Goal: Transaction & Acquisition: Purchase product/service

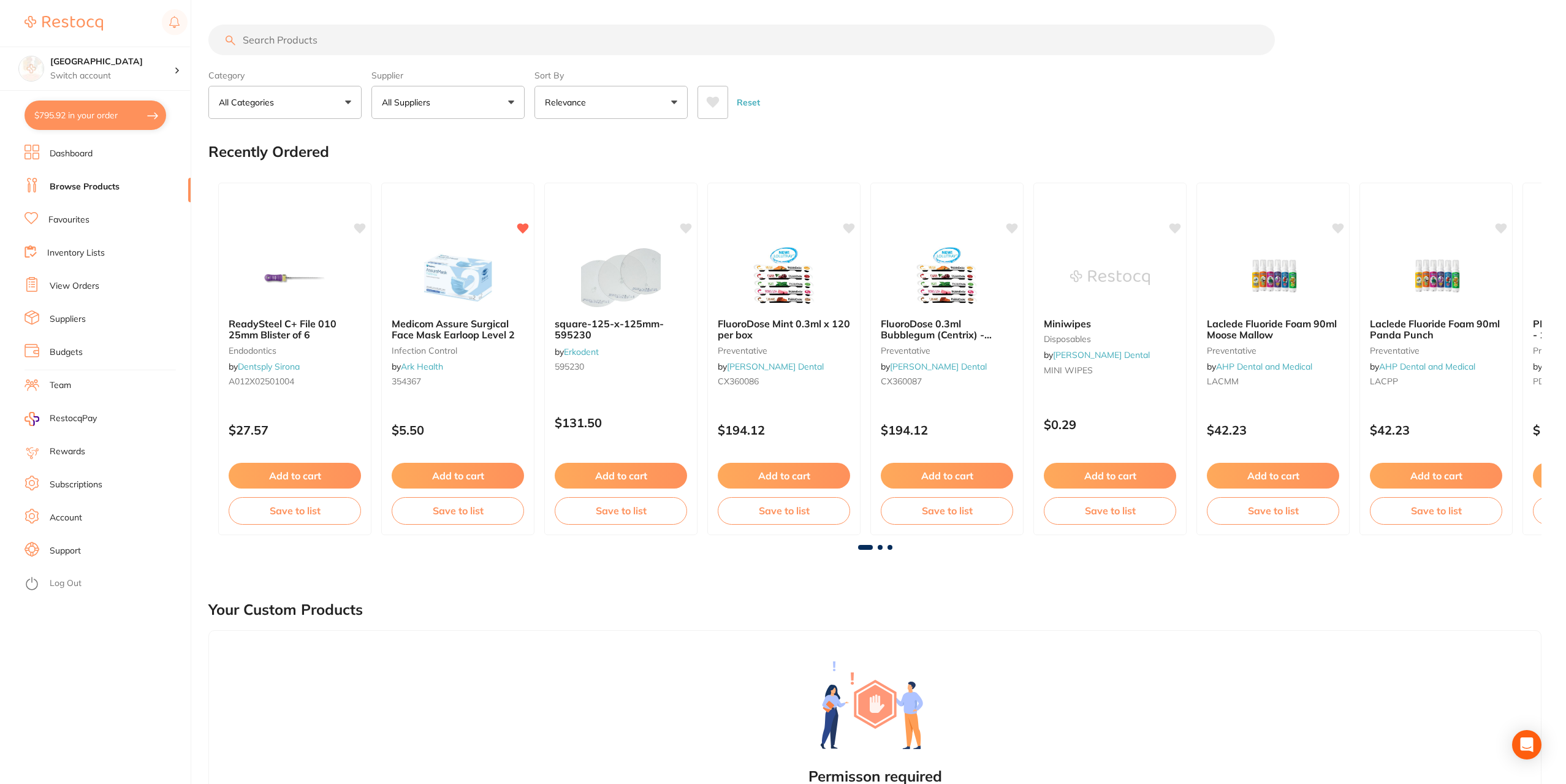
click at [370, 39] on input "search" at bounding box center [741, 40] width 1066 height 31
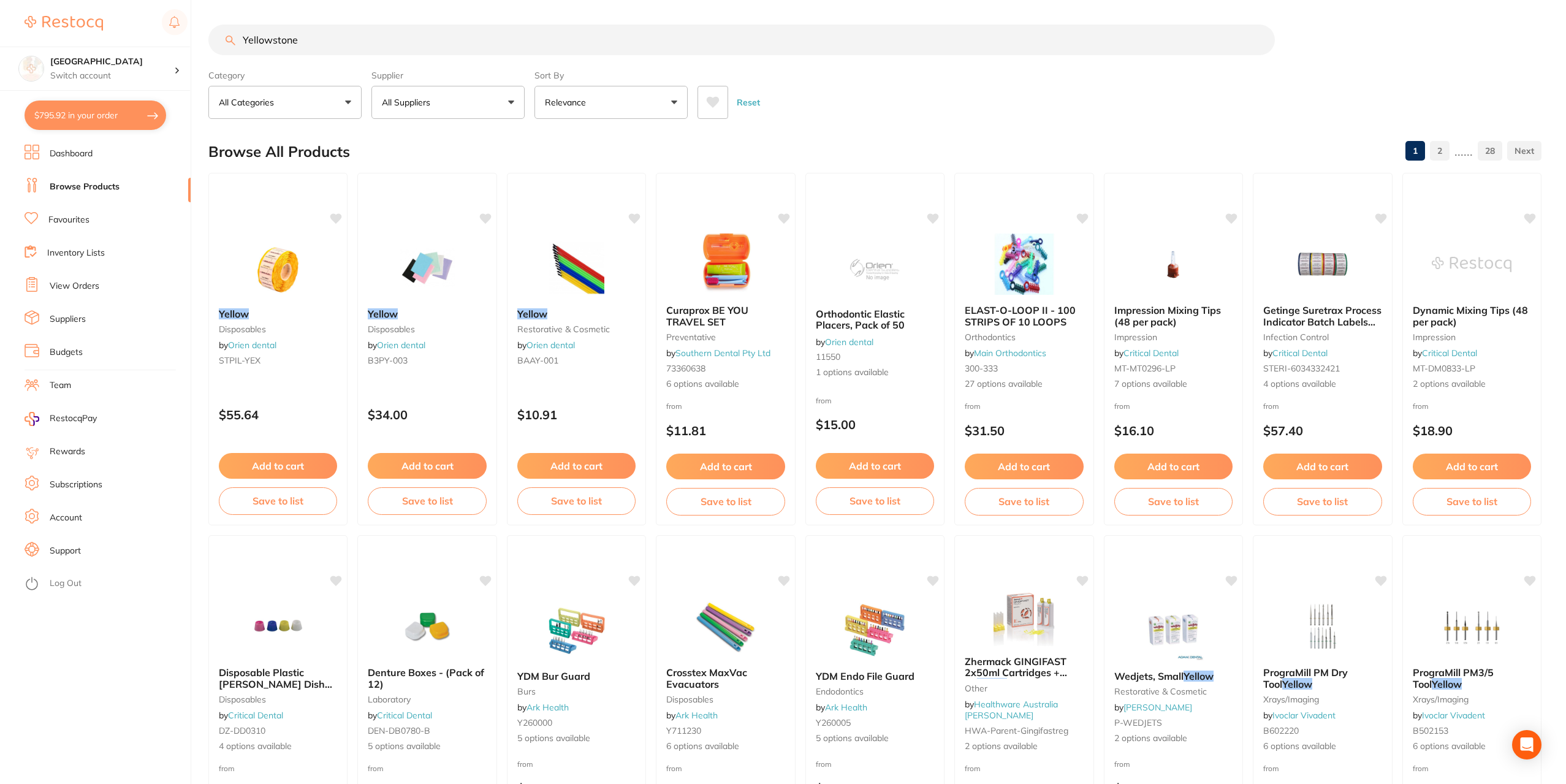
type input "Yellowstone"
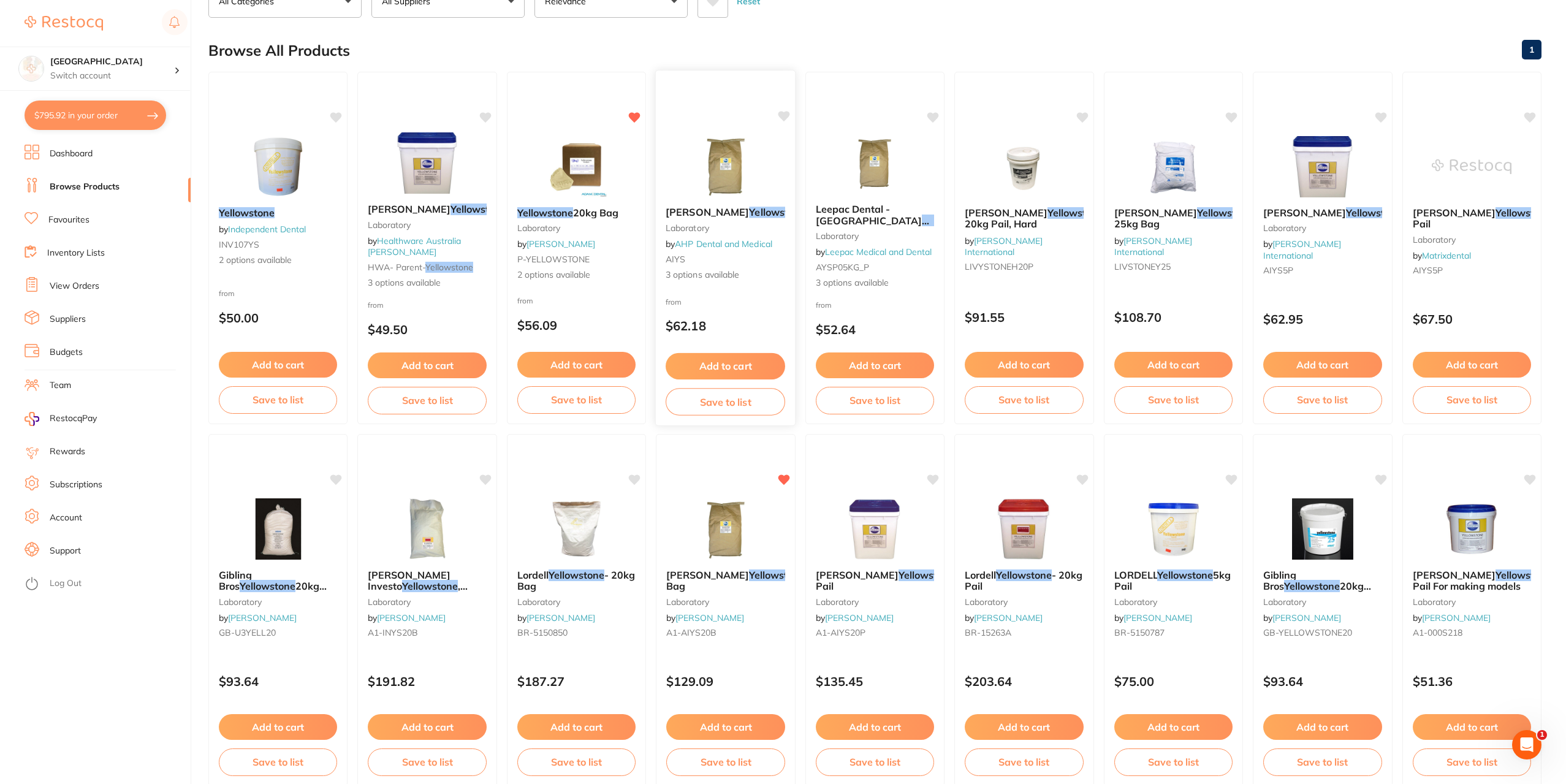
scroll to position [122, 0]
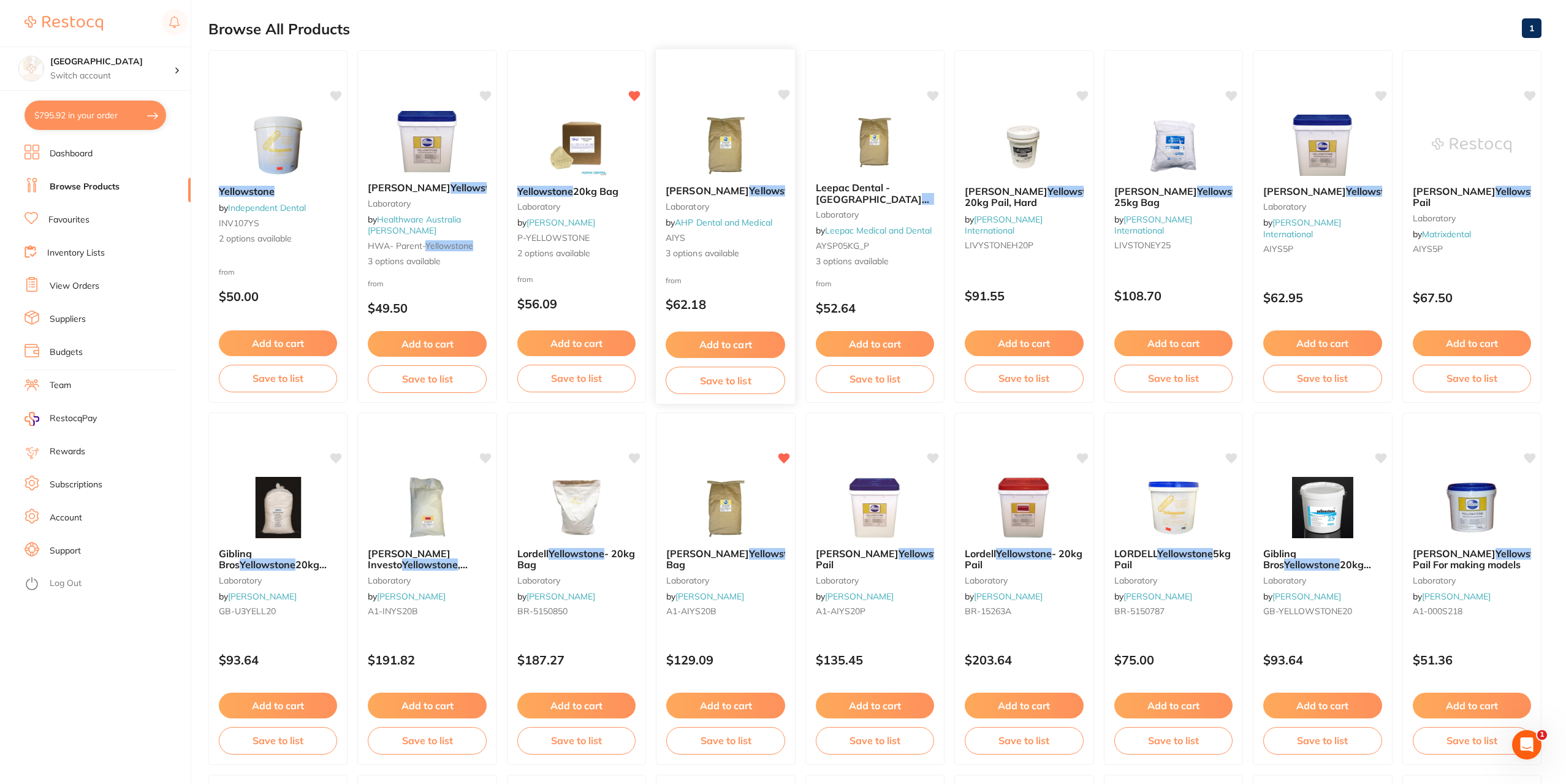
click at [694, 255] on span "3 options available" at bounding box center [726, 253] width 119 height 12
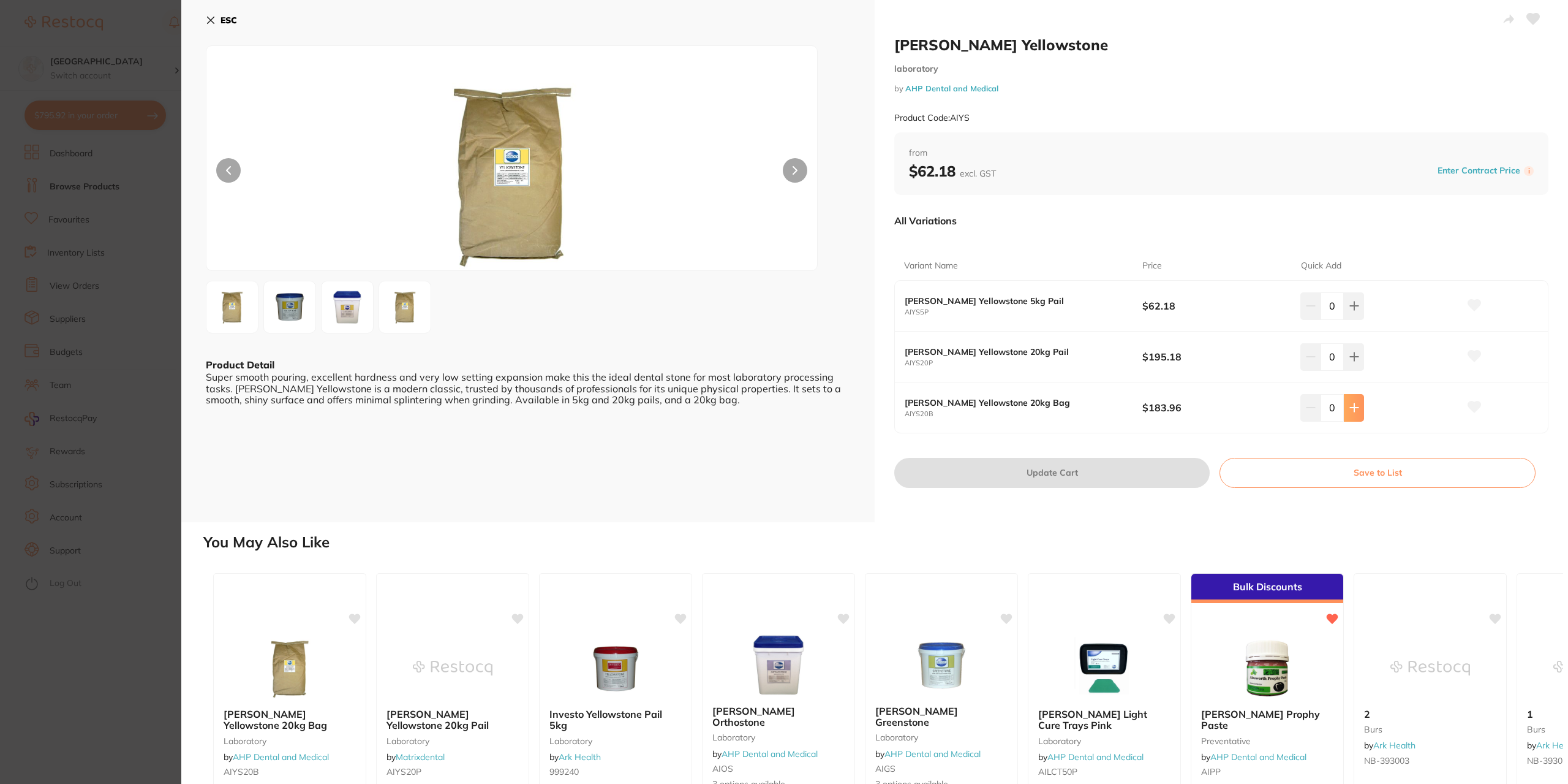
click at [1349, 406] on icon at bounding box center [1354, 408] width 10 height 10
type input "1"
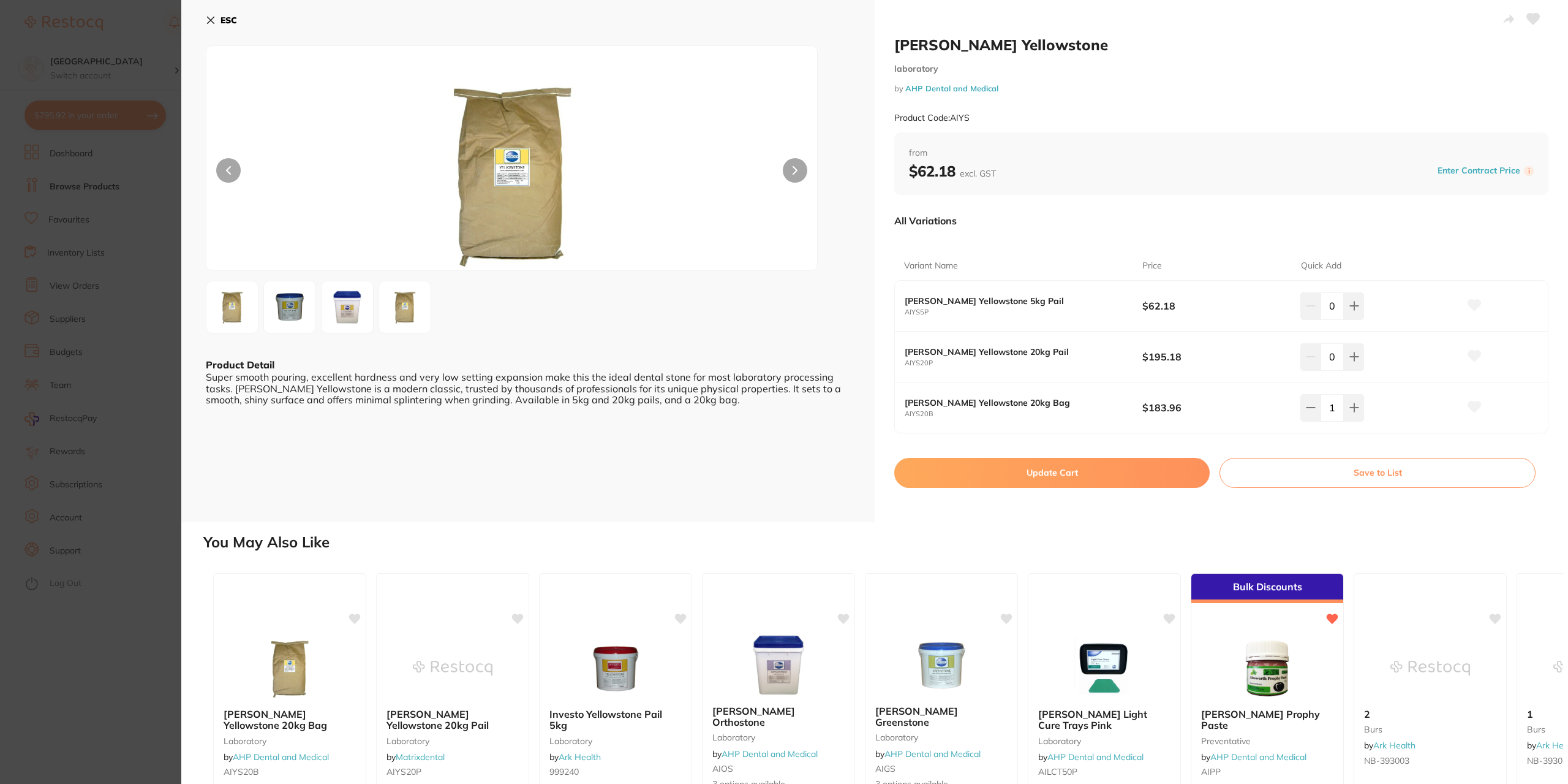
click at [1067, 473] on button "Update Cart" at bounding box center [1052, 472] width 316 height 30
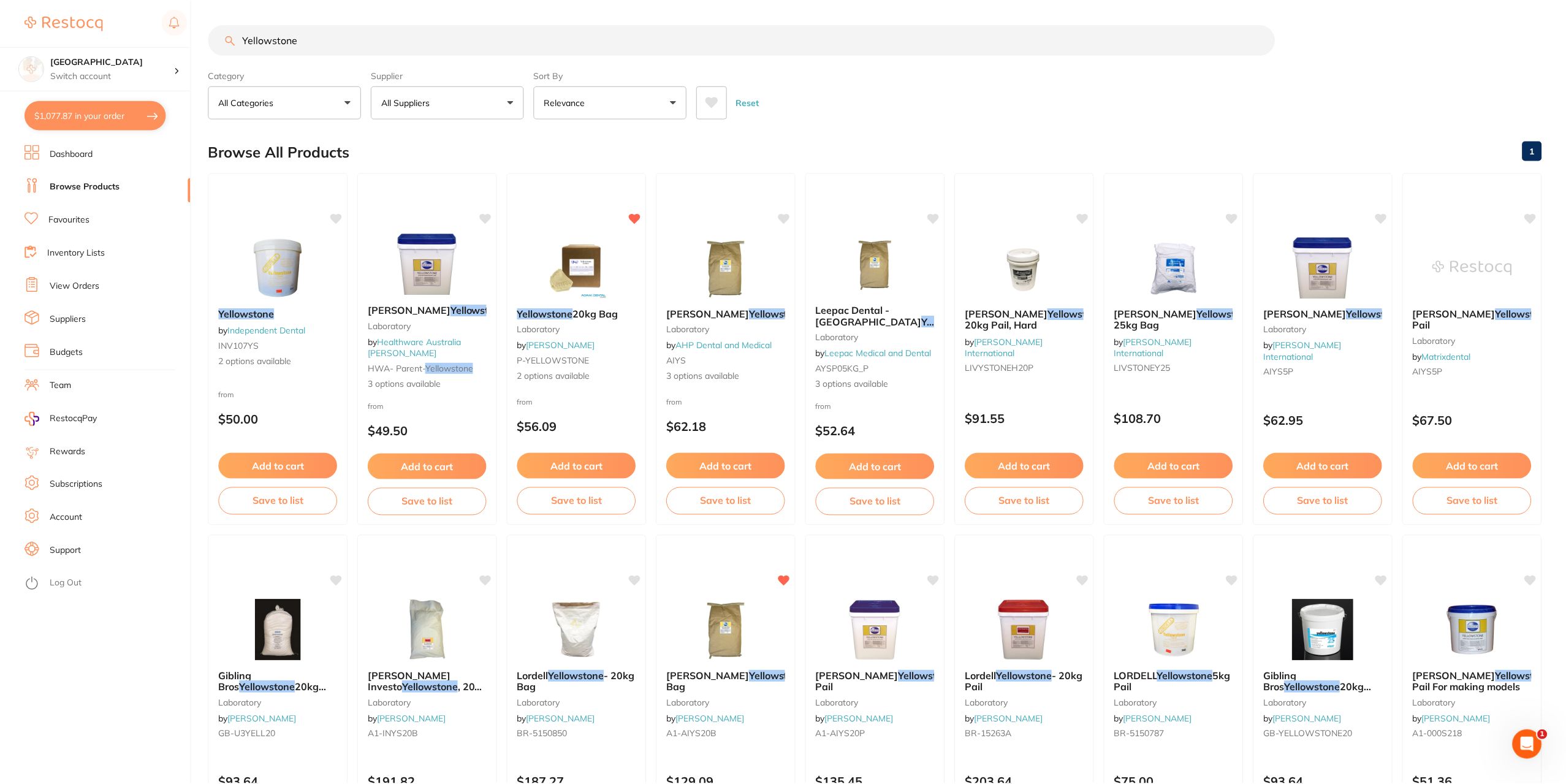
scroll to position [122, 0]
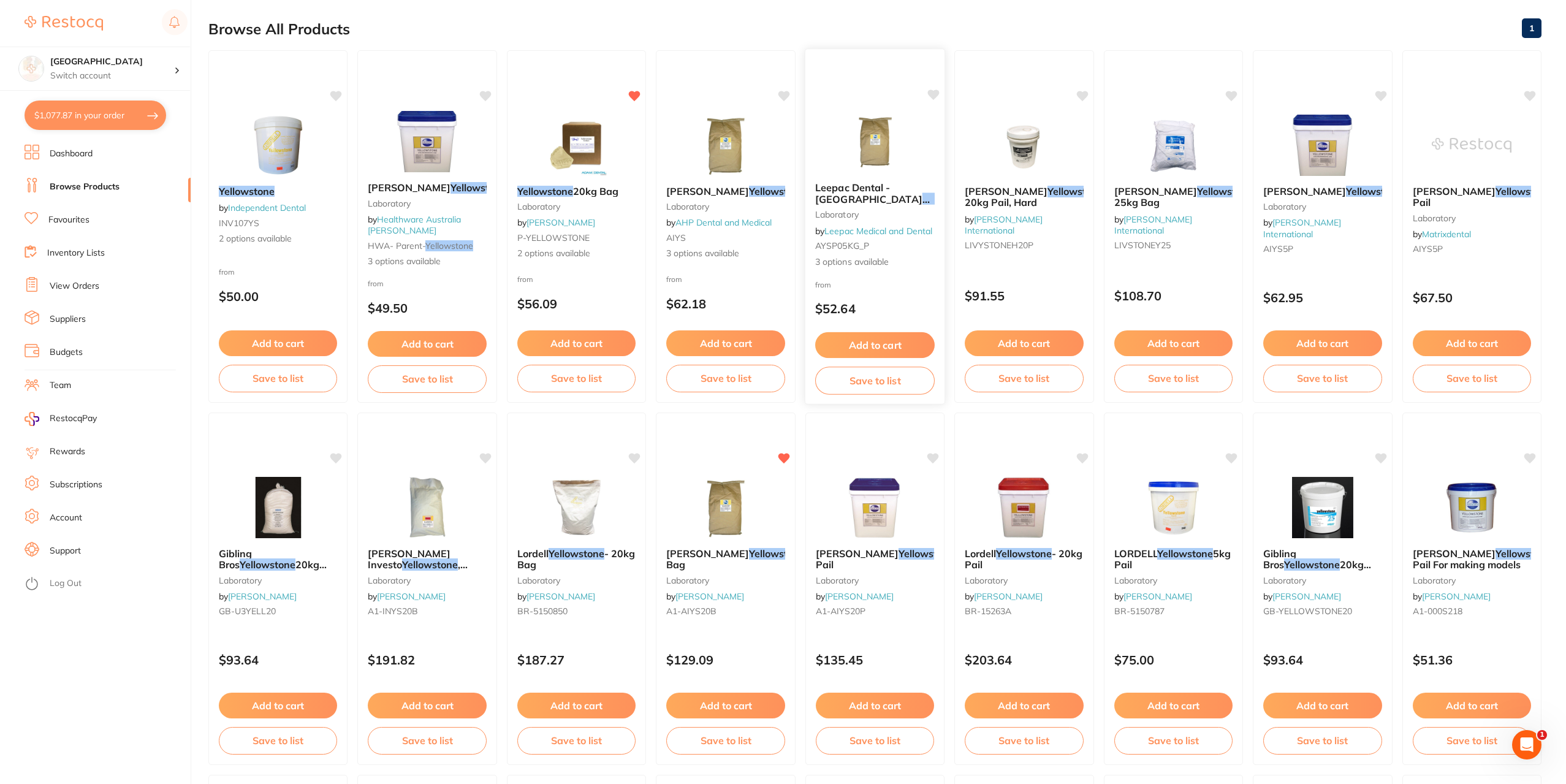
click at [864, 263] on span "3 options available" at bounding box center [874, 261] width 119 height 12
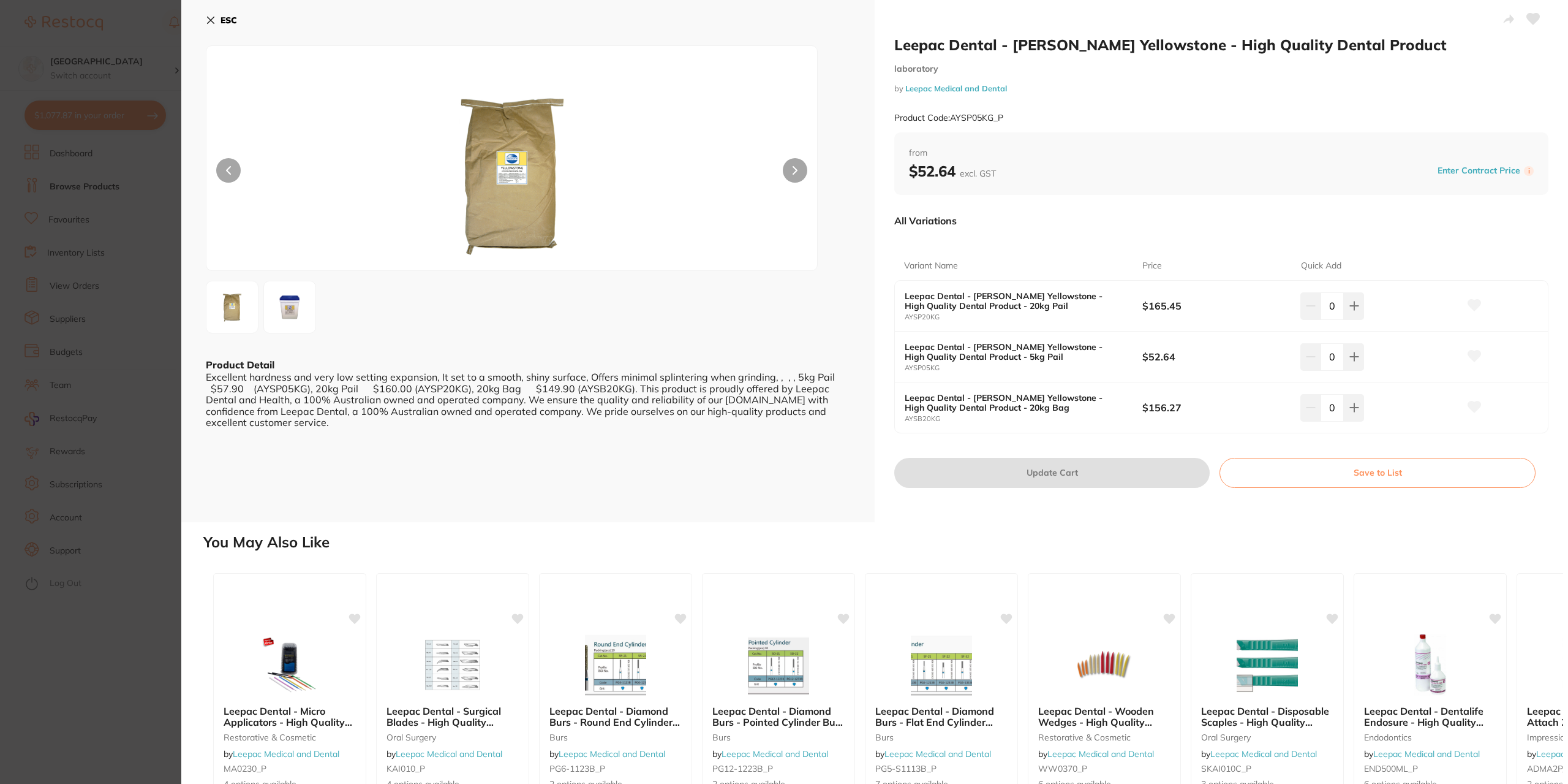
click at [212, 17] on icon at bounding box center [211, 21] width 10 height 10
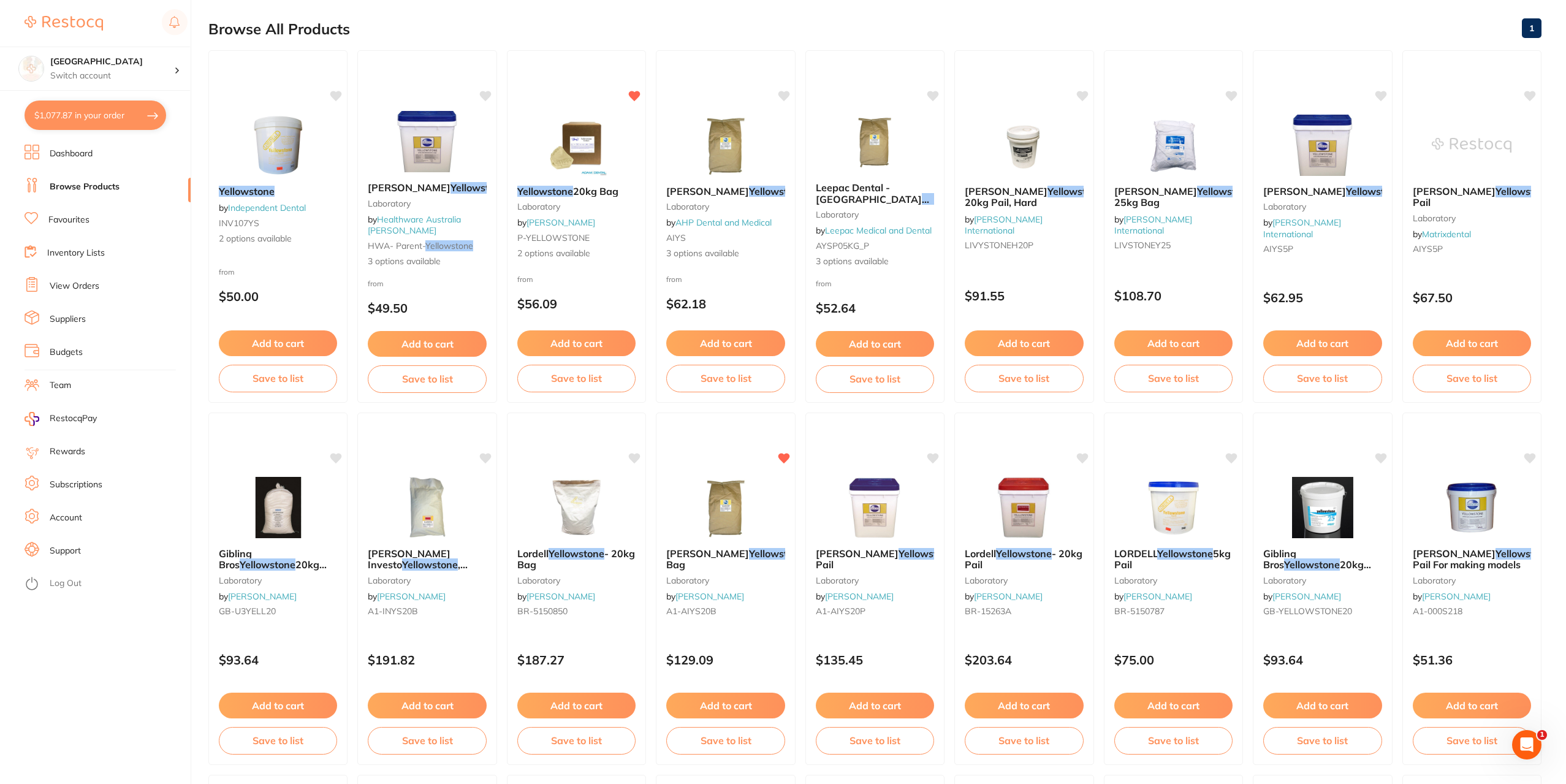
click at [113, 114] on button "$1,077.87 in your order" at bounding box center [95, 115] width 141 height 30
checkbox input "true"
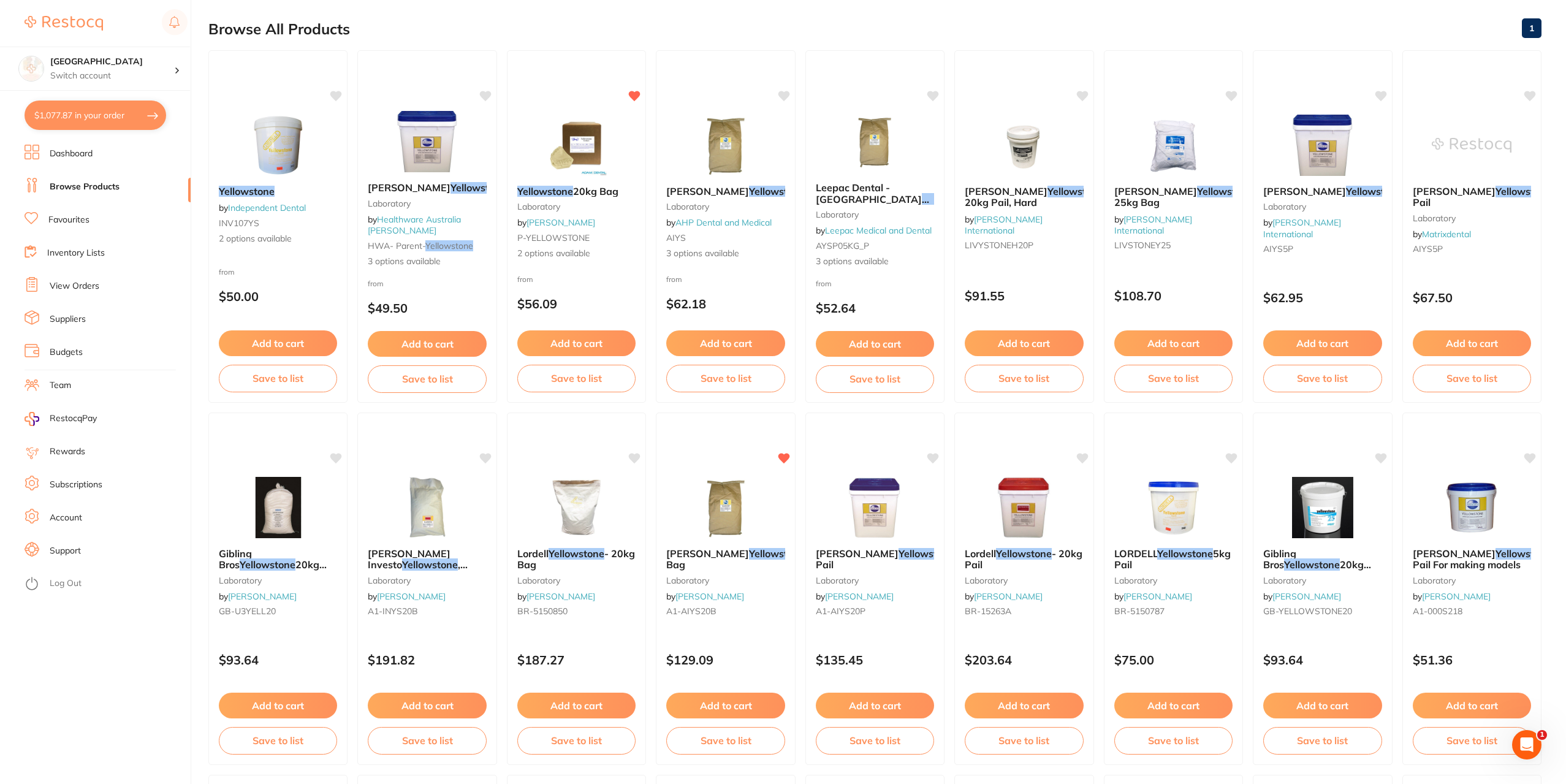
checkbox input "true"
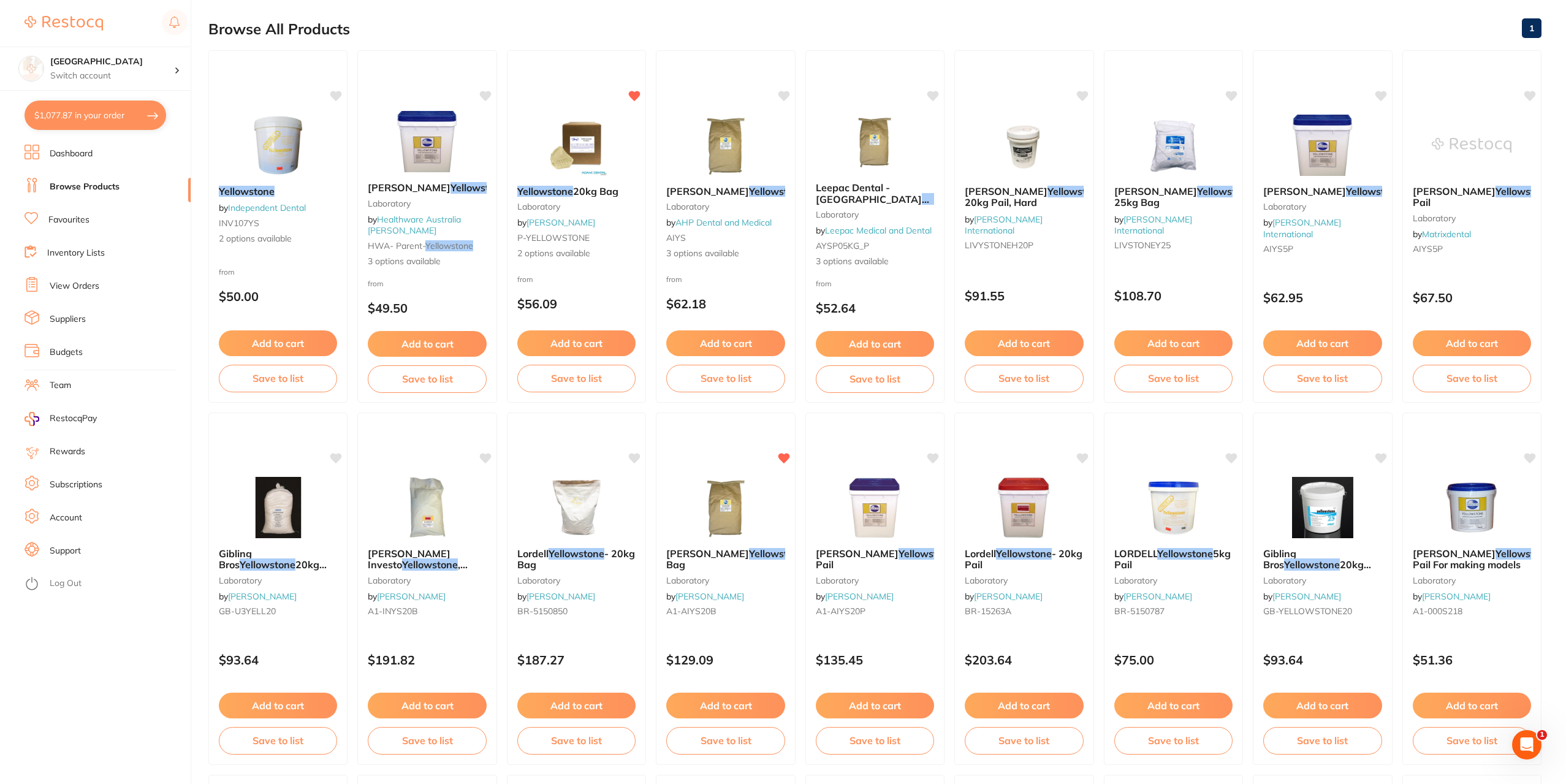
checkbox input "true"
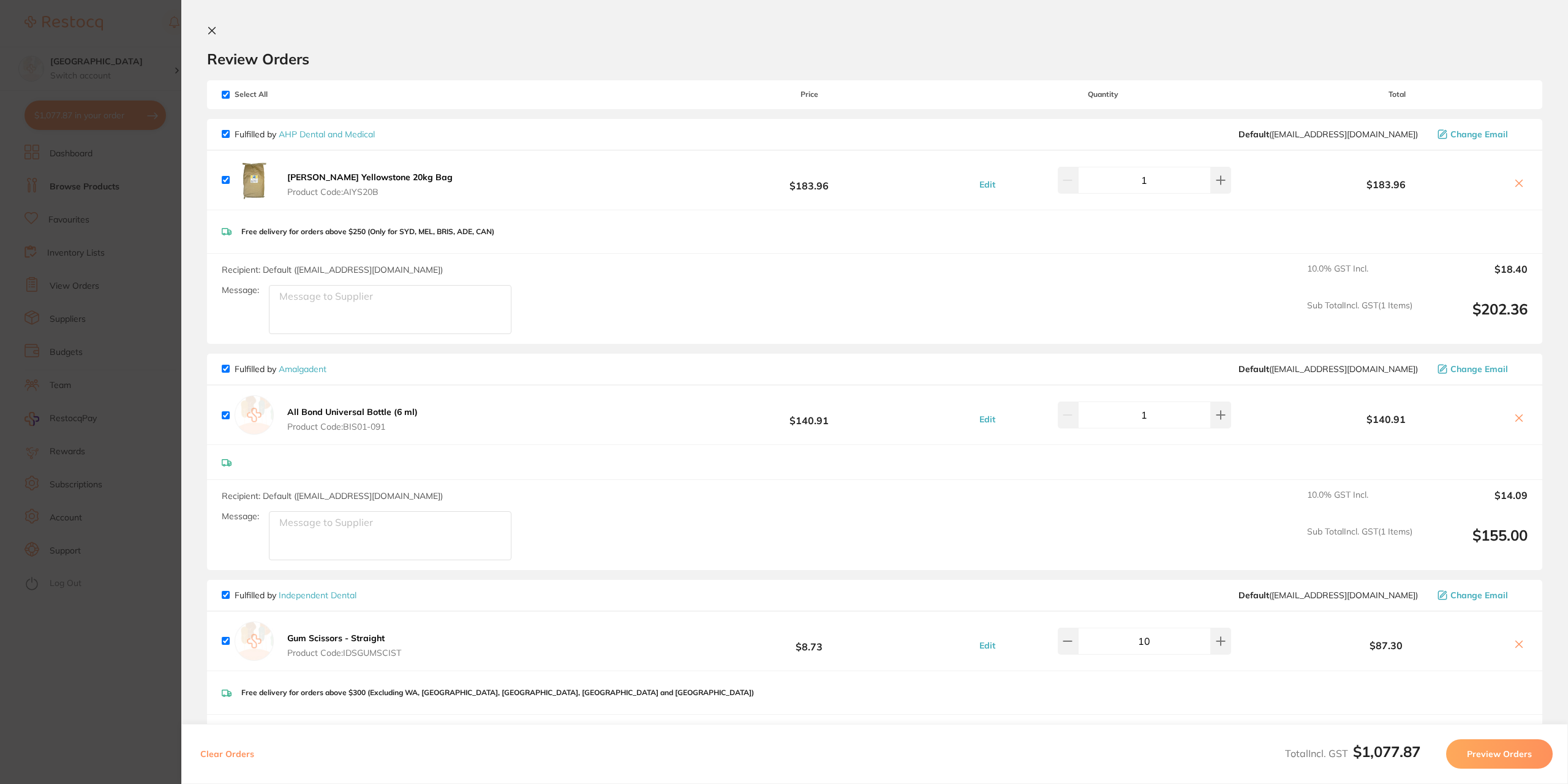
click at [214, 30] on icon at bounding box center [212, 31] width 10 height 10
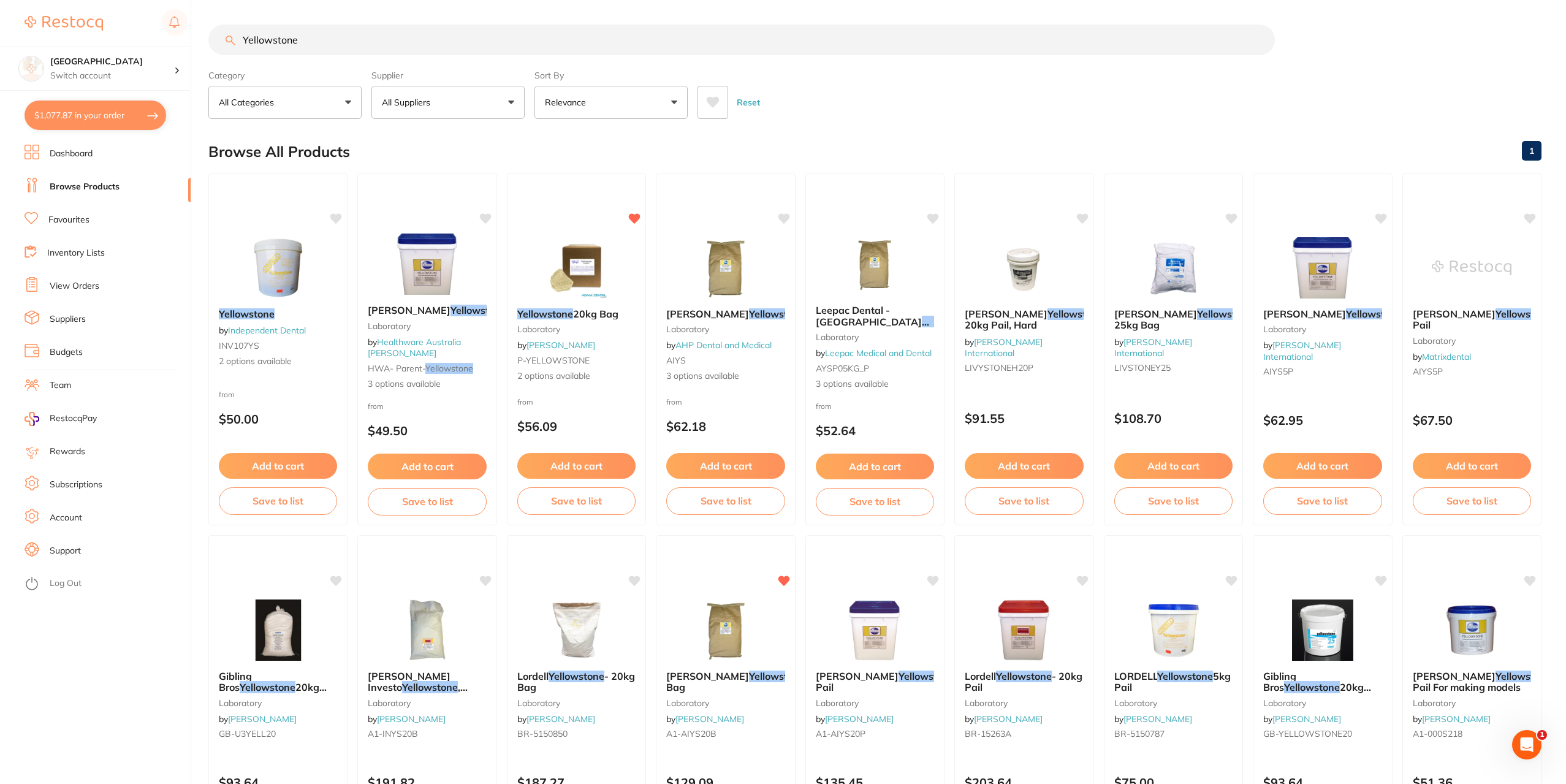
click at [513, 100] on button "All Suppliers" at bounding box center [448, 103] width 153 height 33
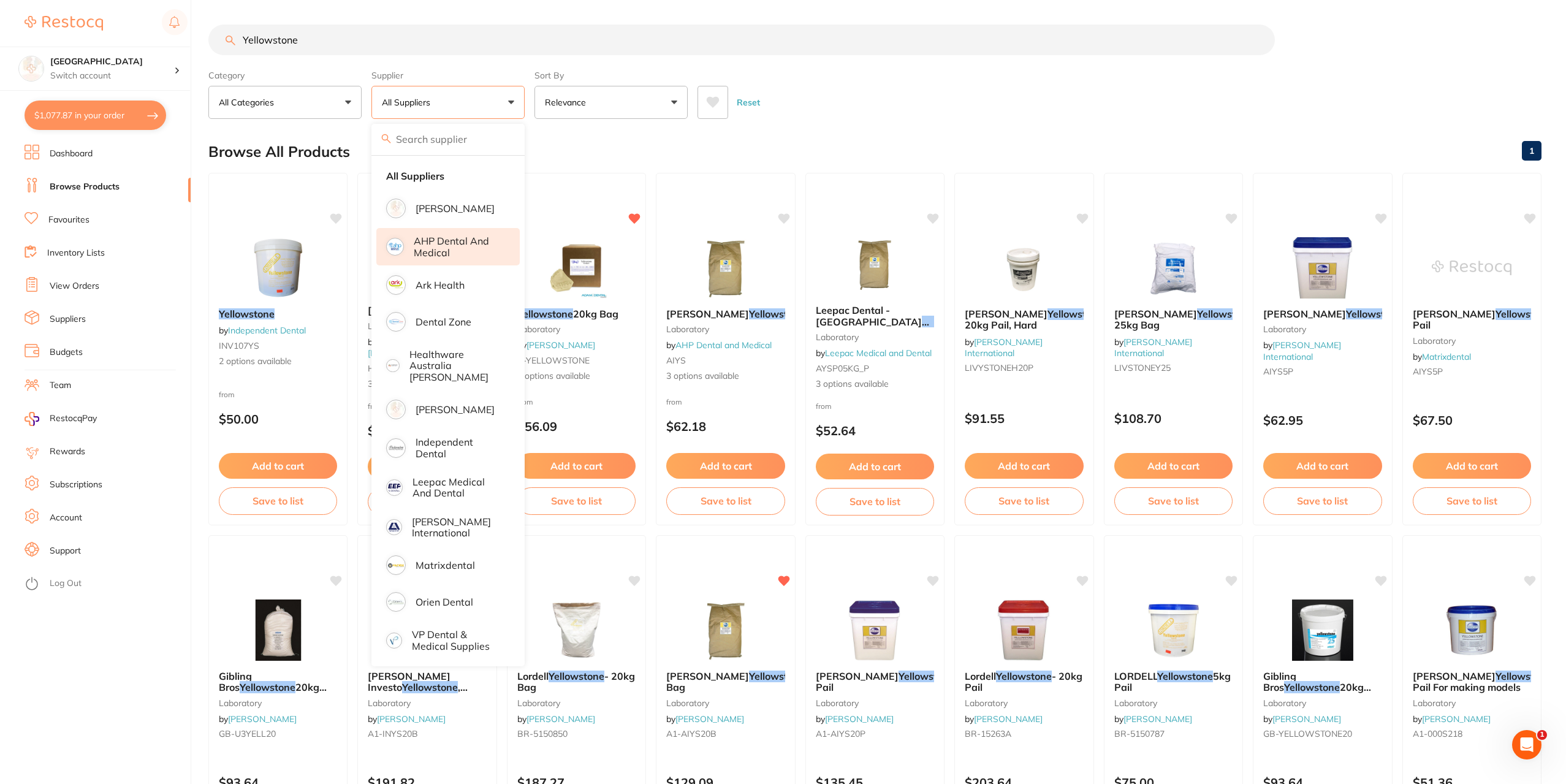
click at [420, 248] on p "AHP Dental and Medical" at bounding box center [457, 246] width 89 height 22
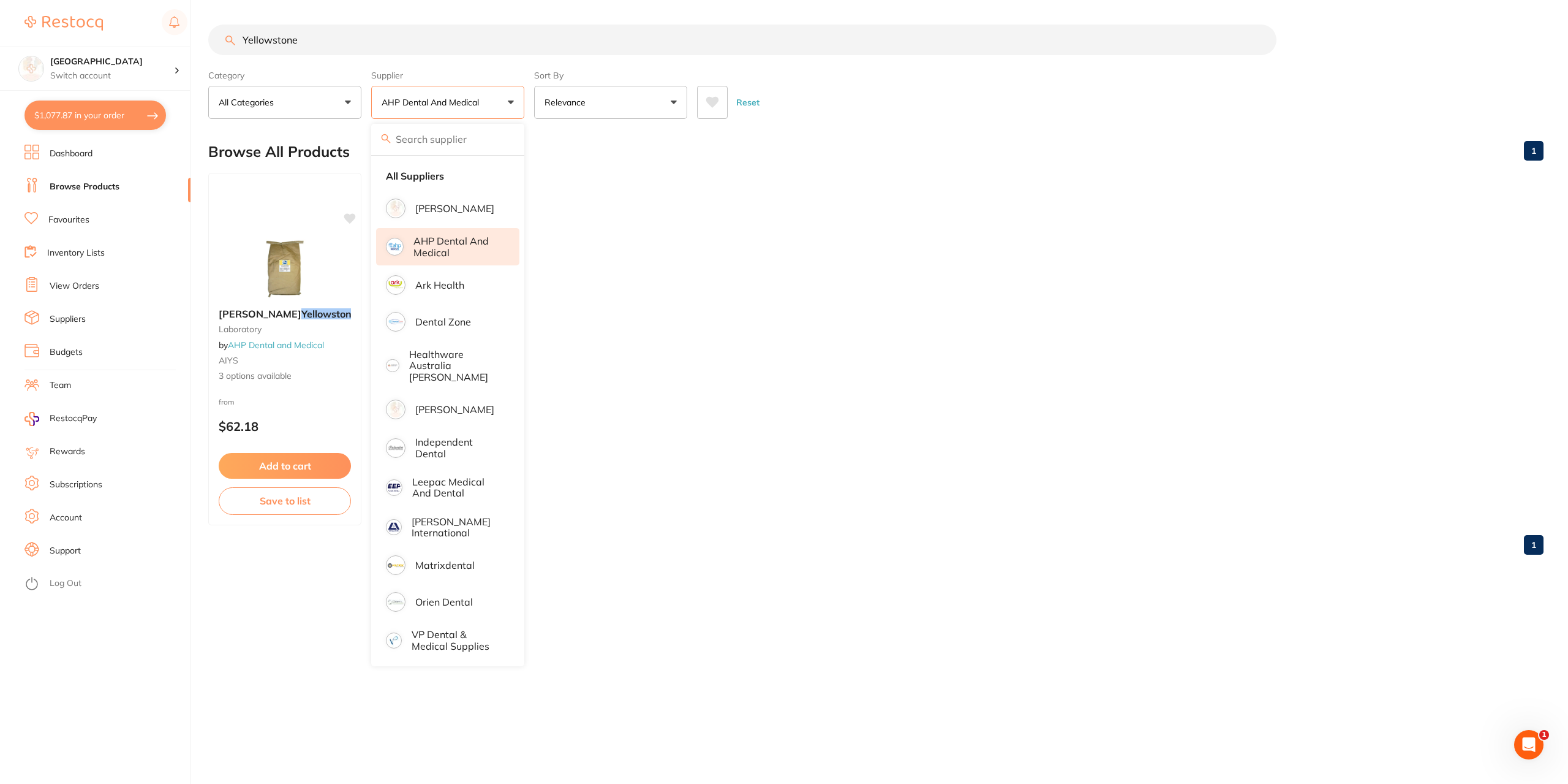
click at [304, 41] on input "Yellowstone" at bounding box center [742, 40] width 1068 height 31
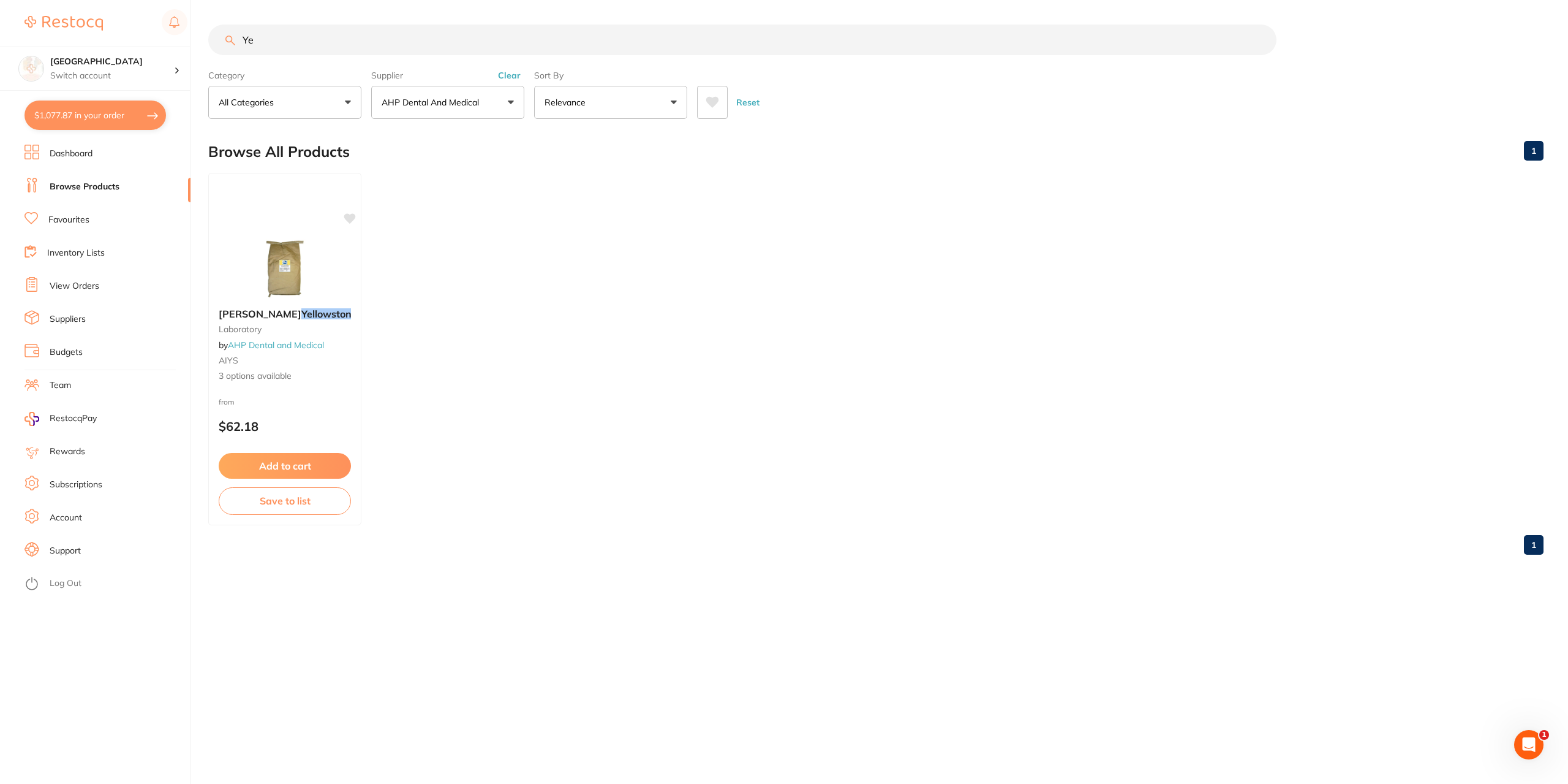
type input "Y"
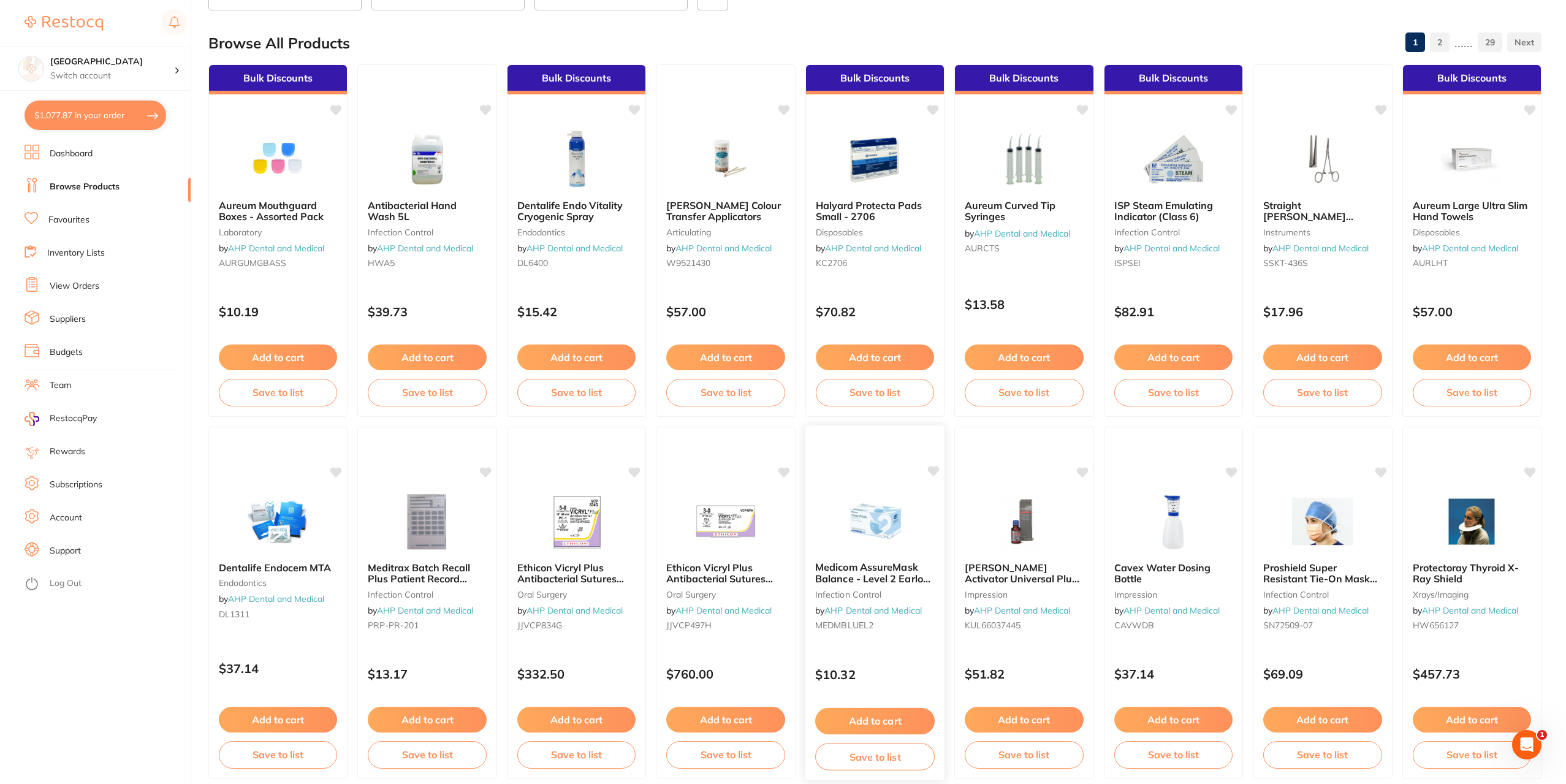
scroll to position [184, 0]
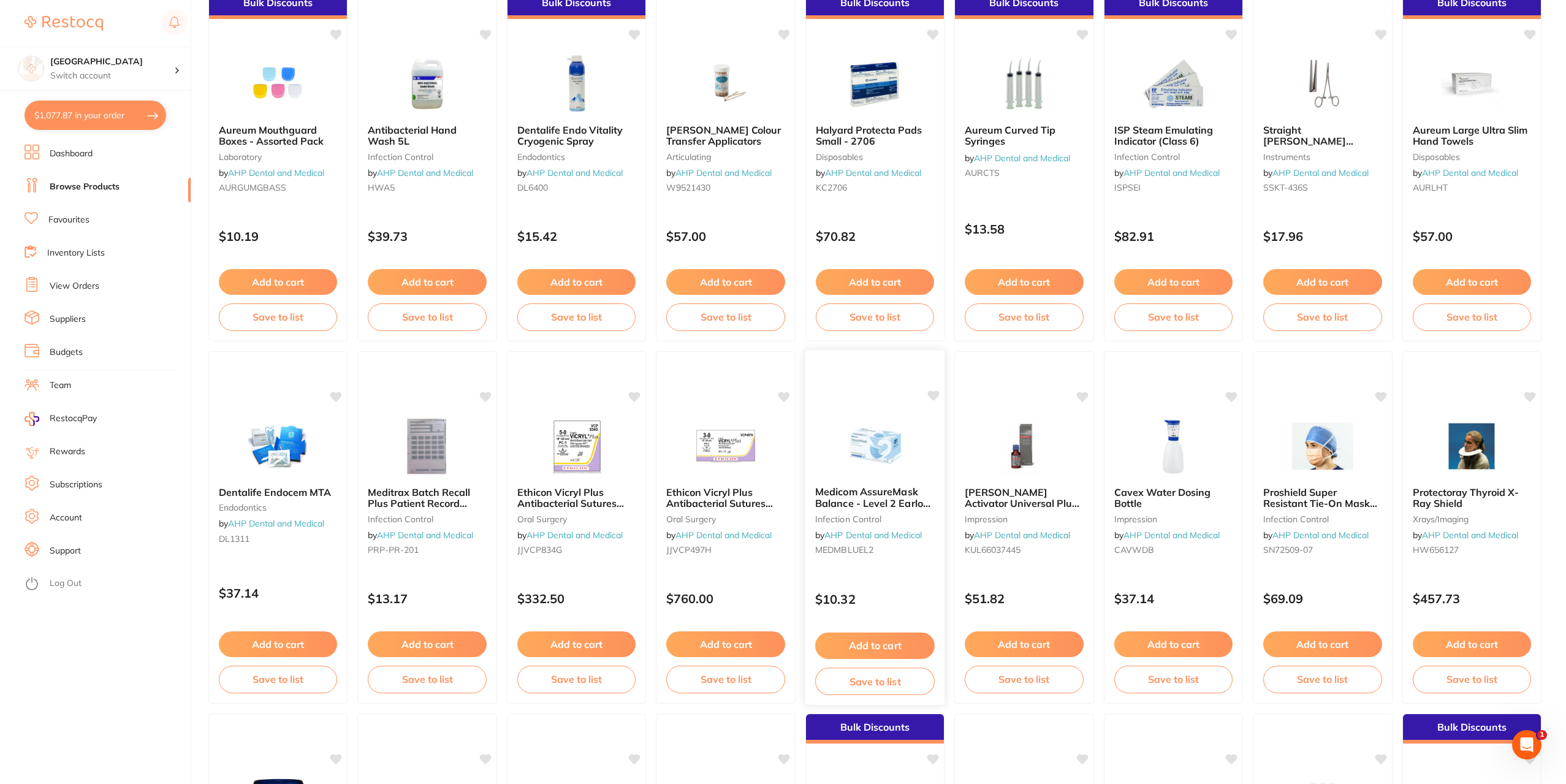
click at [863, 500] on span "Medicom AssureMask Balance - Level 2 Earloop Masks" at bounding box center [874, 503] width 119 height 35
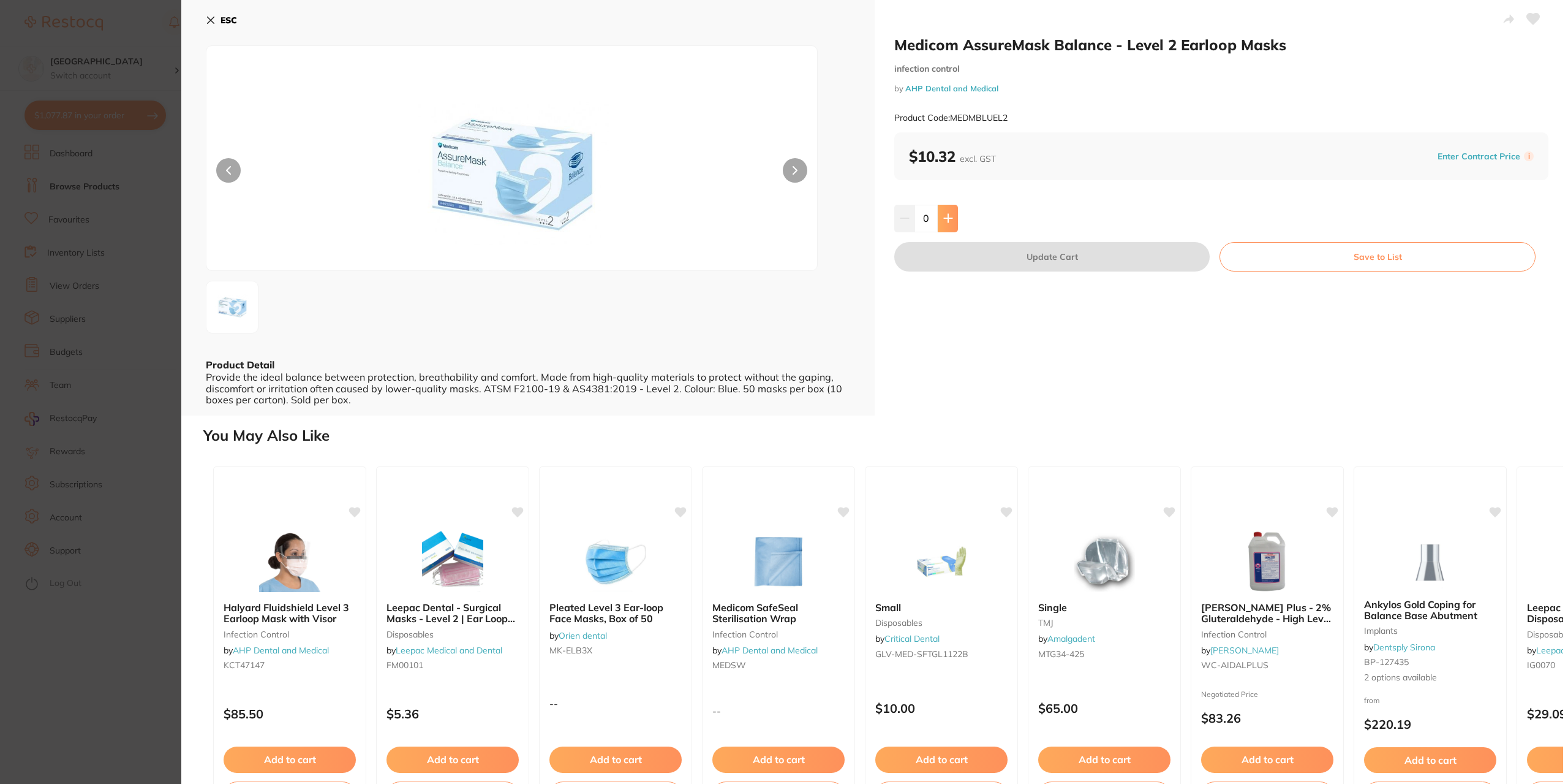
click at [944, 218] on icon at bounding box center [948, 218] width 8 height 8
click at [943, 219] on icon at bounding box center [948, 218] width 10 height 10
click at [944, 218] on icon at bounding box center [948, 218] width 8 height 8
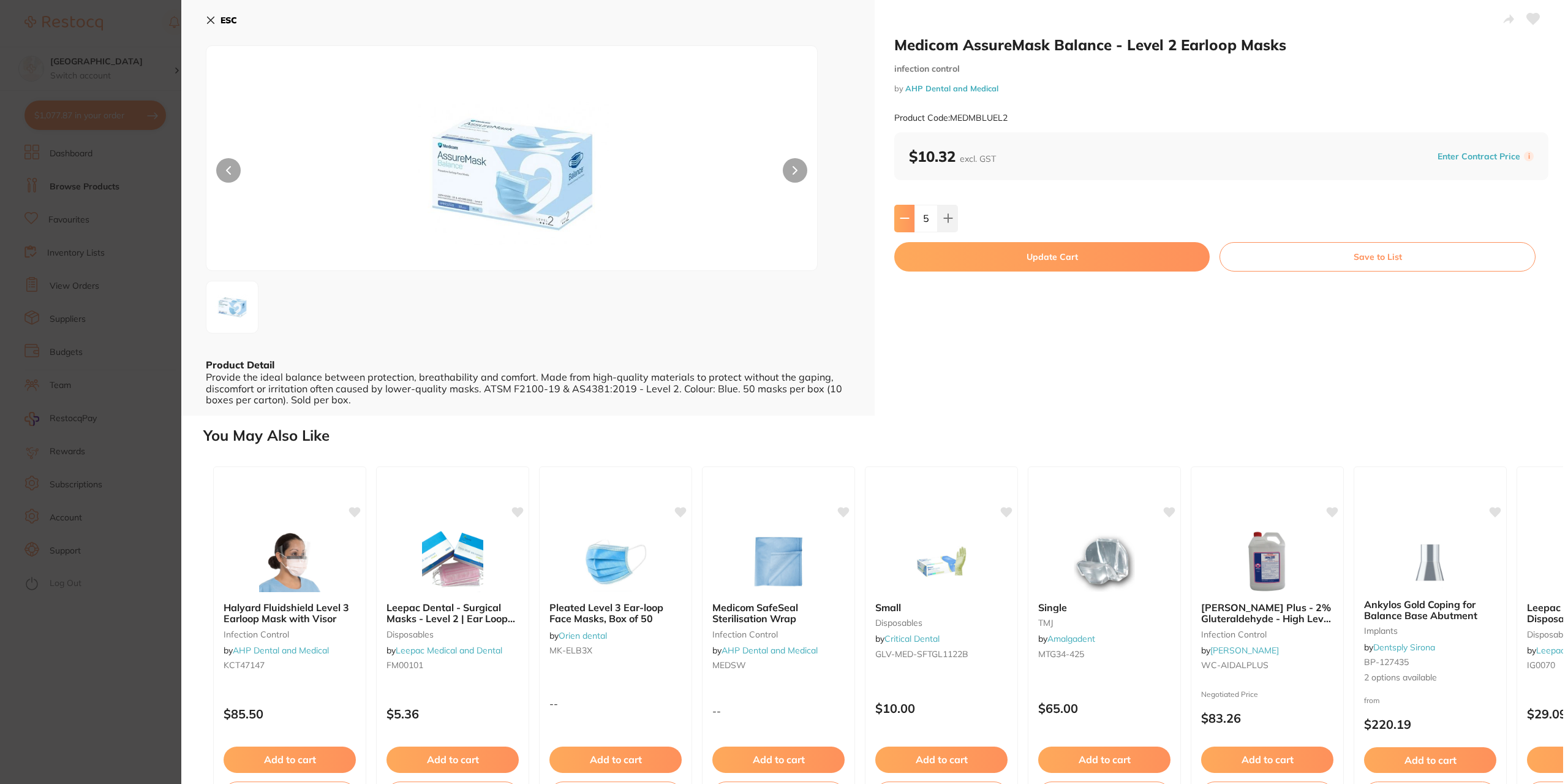
click at [904, 225] on button at bounding box center [904, 218] width 20 height 27
type input "4"
click at [1022, 256] on button "Update Cart" at bounding box center [1052, 257] width 316 height 30
checkbox input "false"
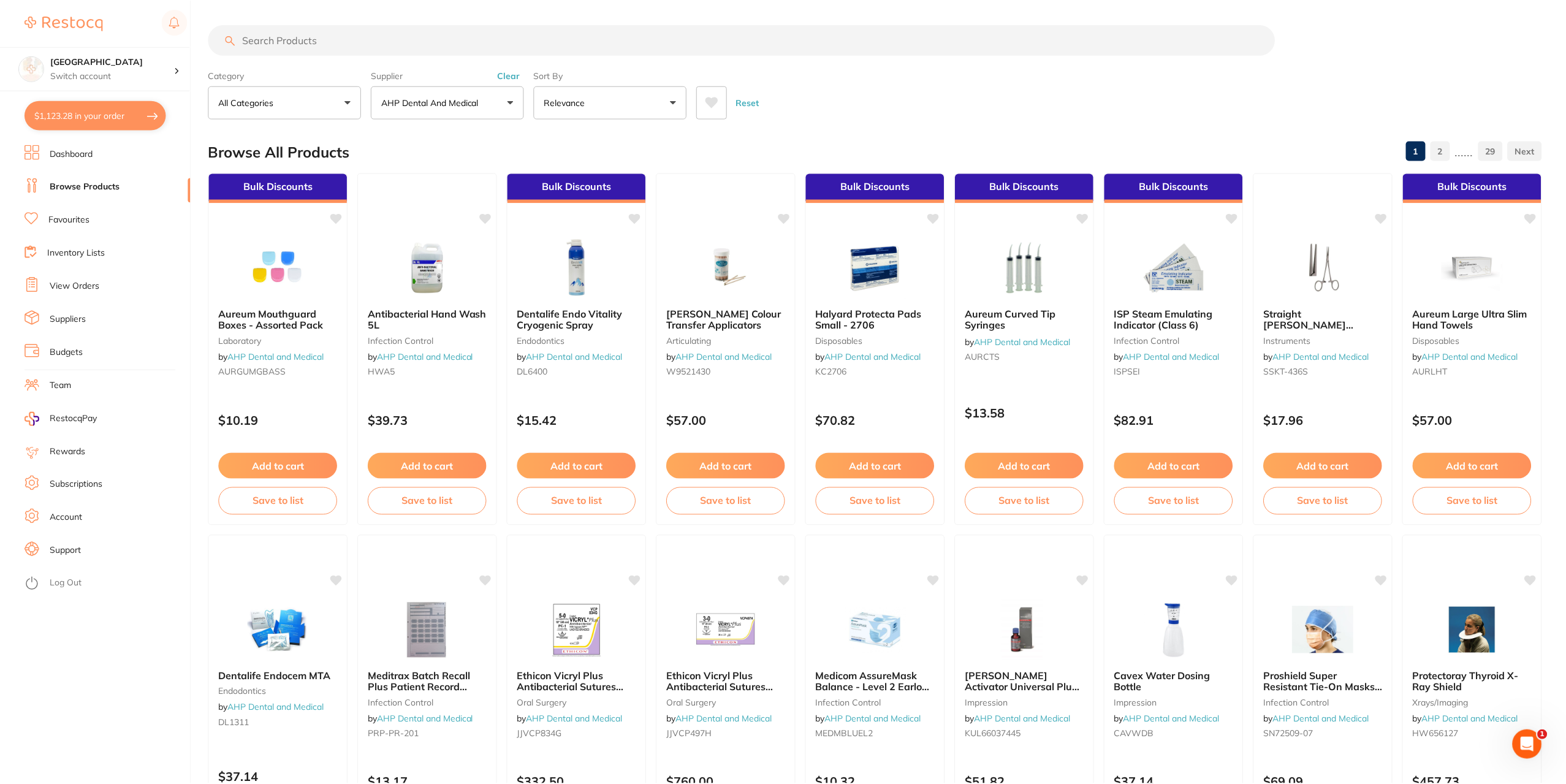
scroll to position [184, 0]
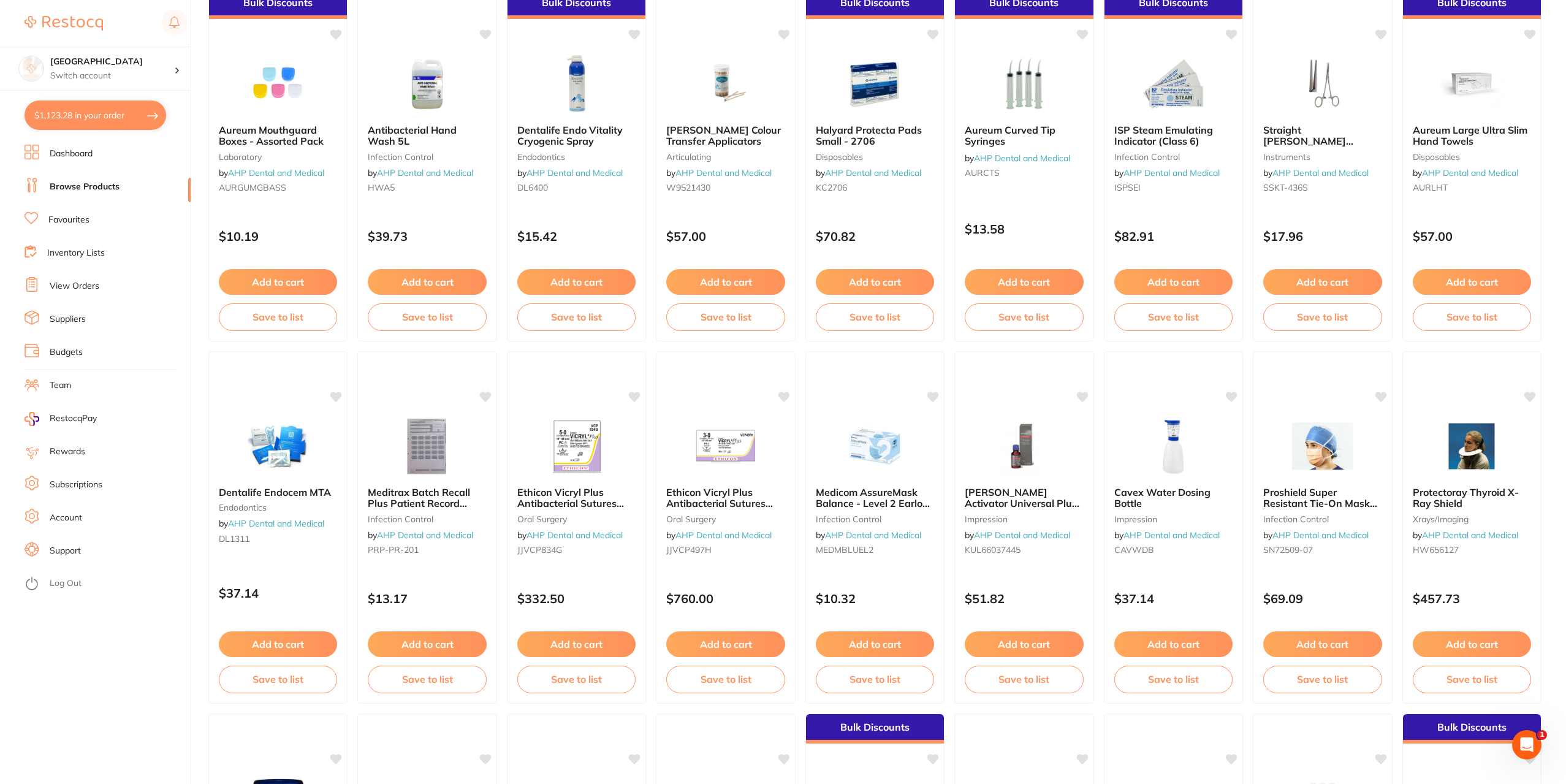
click at [89, 117] on button "$1,123.28 in your order" at bounding box center [95, 115] width 141 height 30
checkbox input "true"
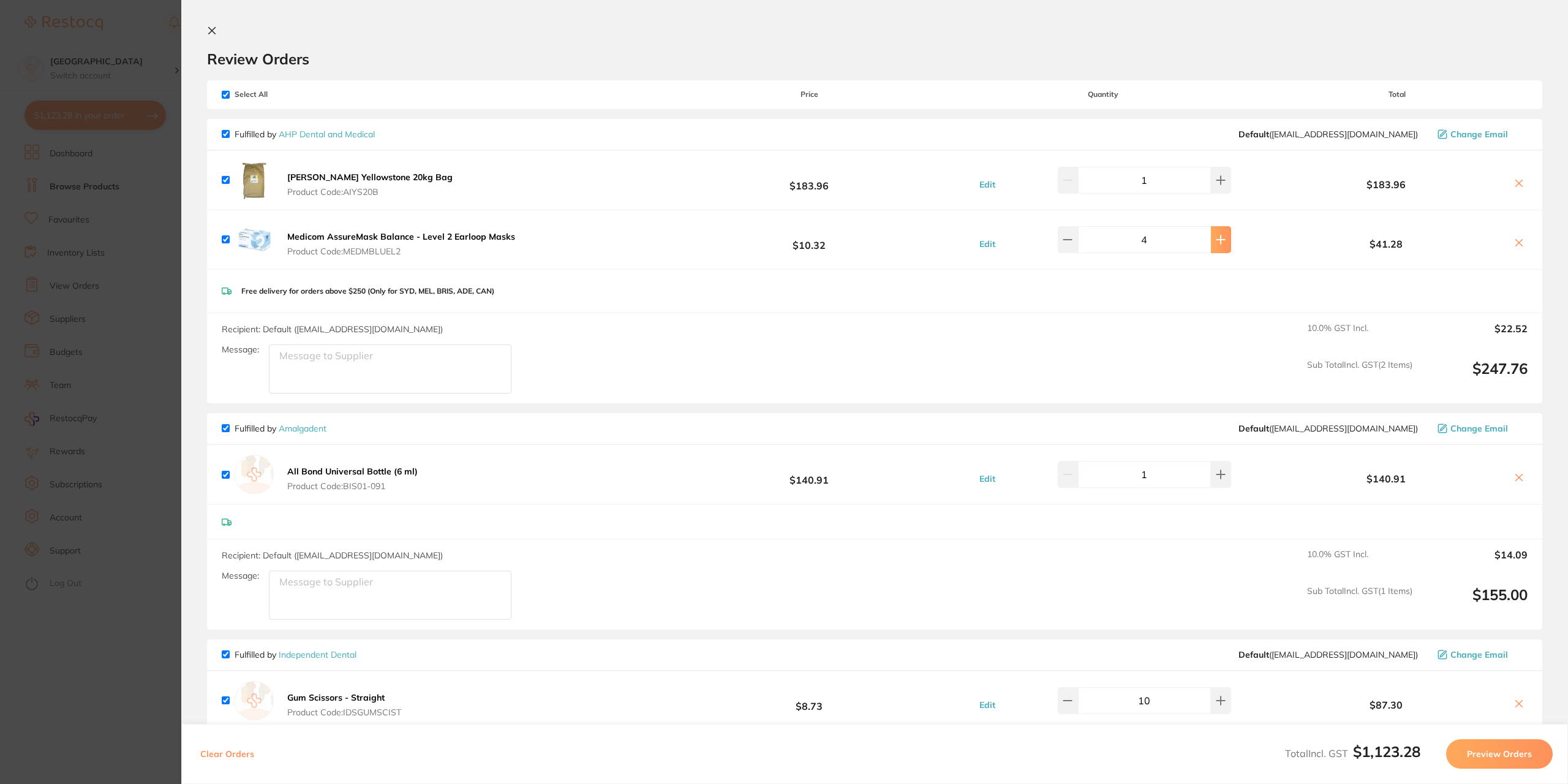
click at [1218, 240] on icon at bounding box center [1220, 239] width 8 height 8
type input "5"
click at [228, 95] on input "checkbox" at bounding box center [226, 95] width 8 height 8
checkbox input "false"
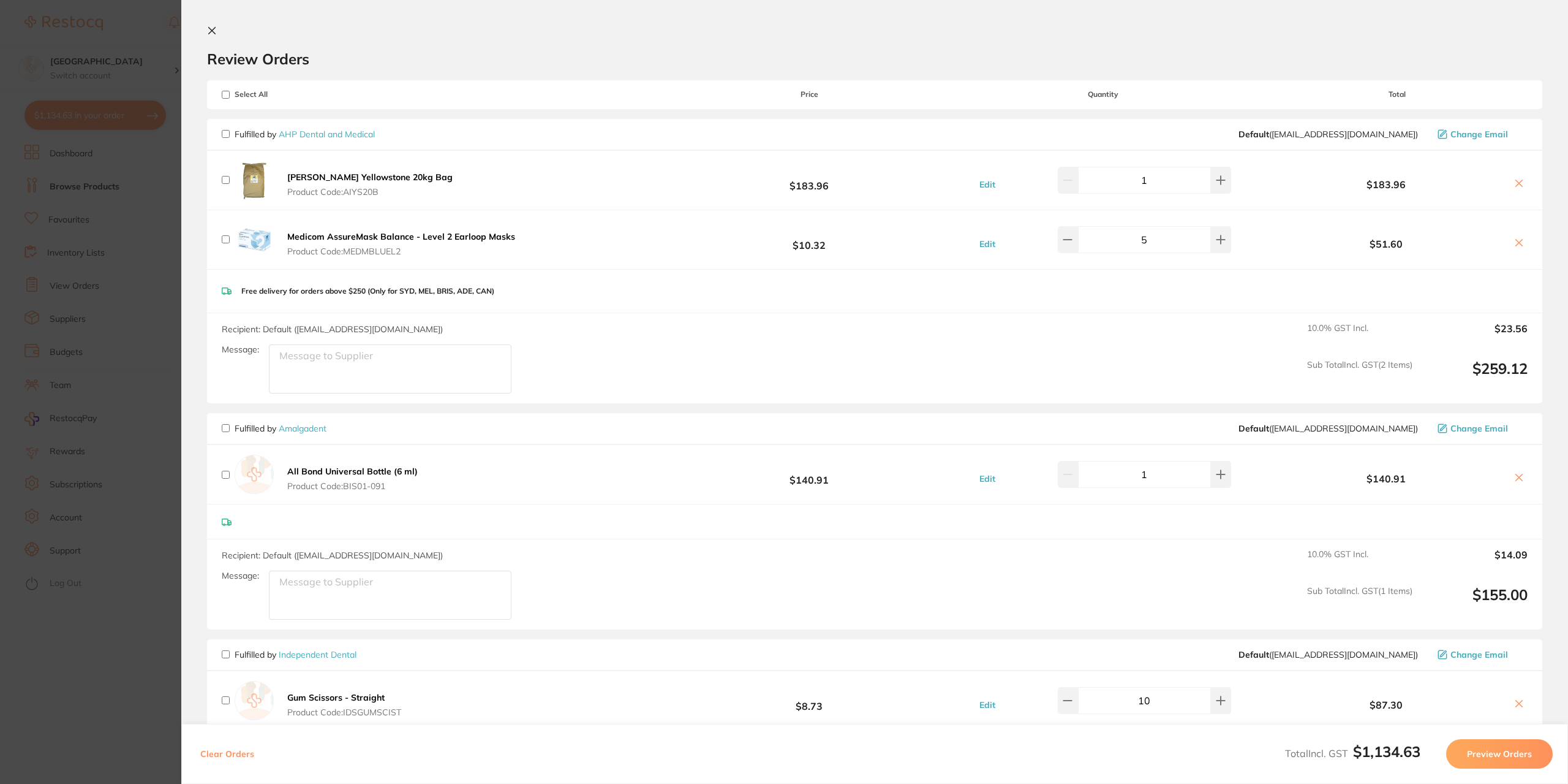
checkbox input "false"
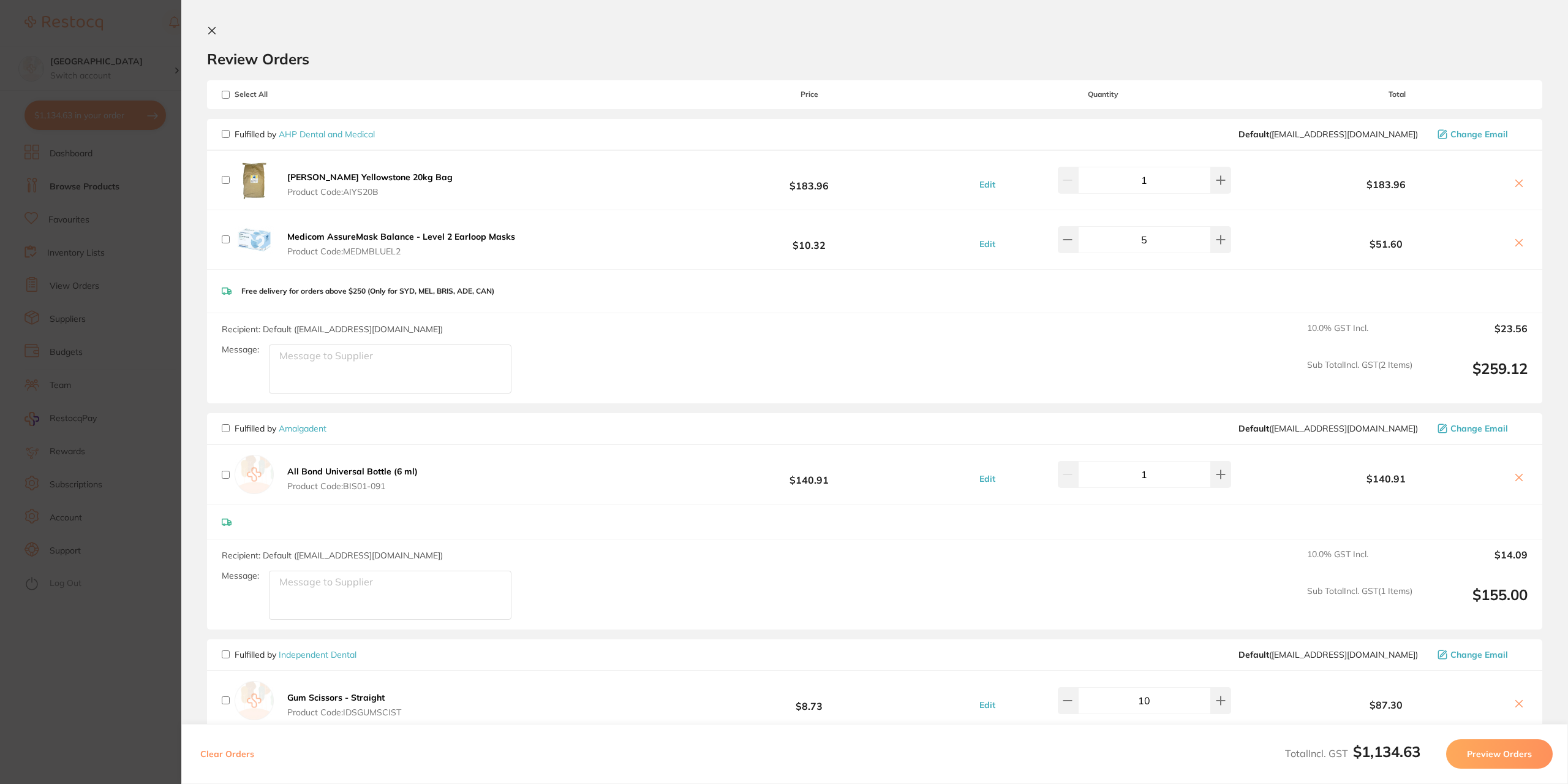
checkbox input "false"
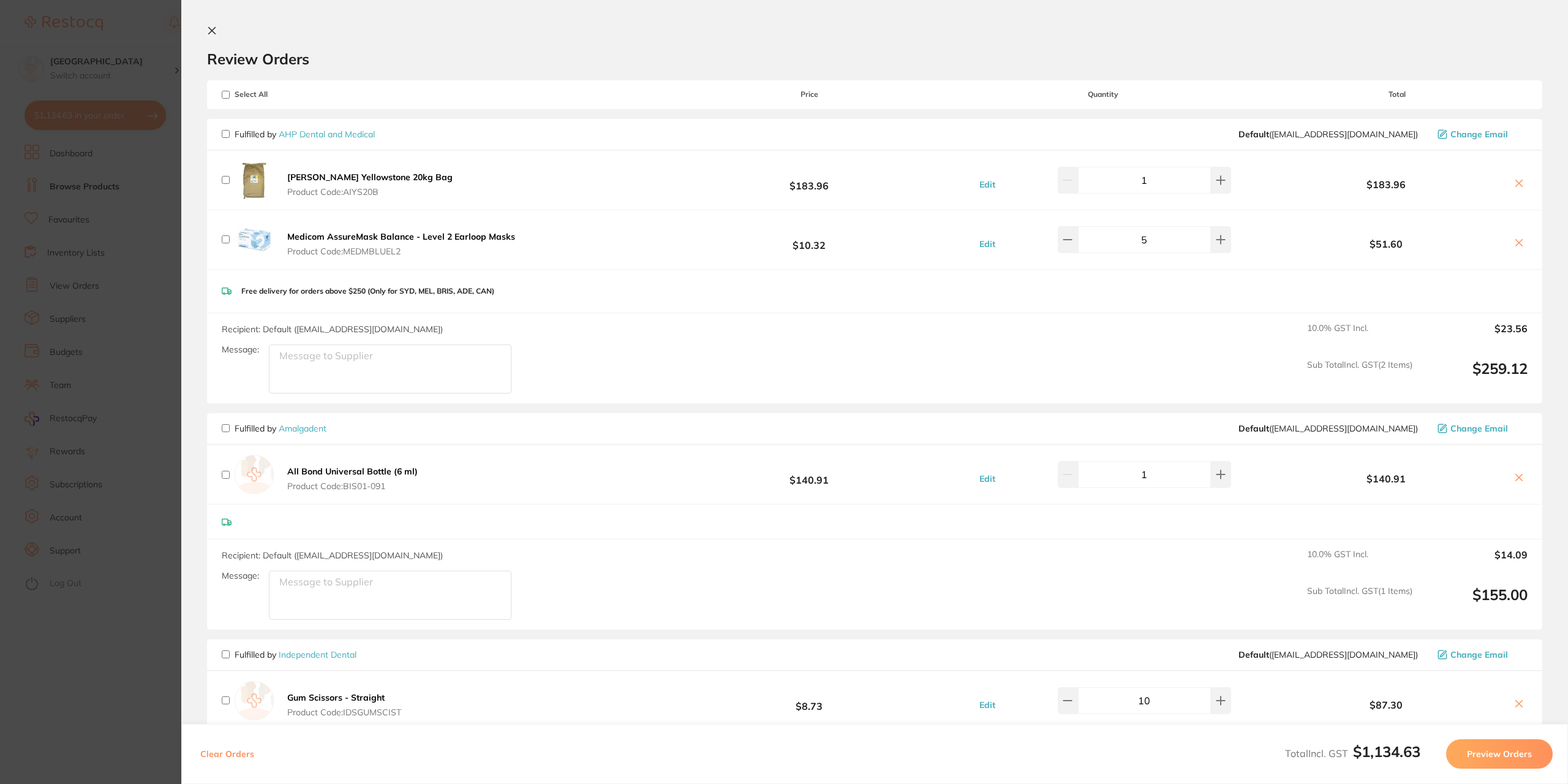
checkbox input "false"
click at [223, 137] on input "checkbox" at bounding box center [226, 134] width 8 height 8
checkbox input "true"
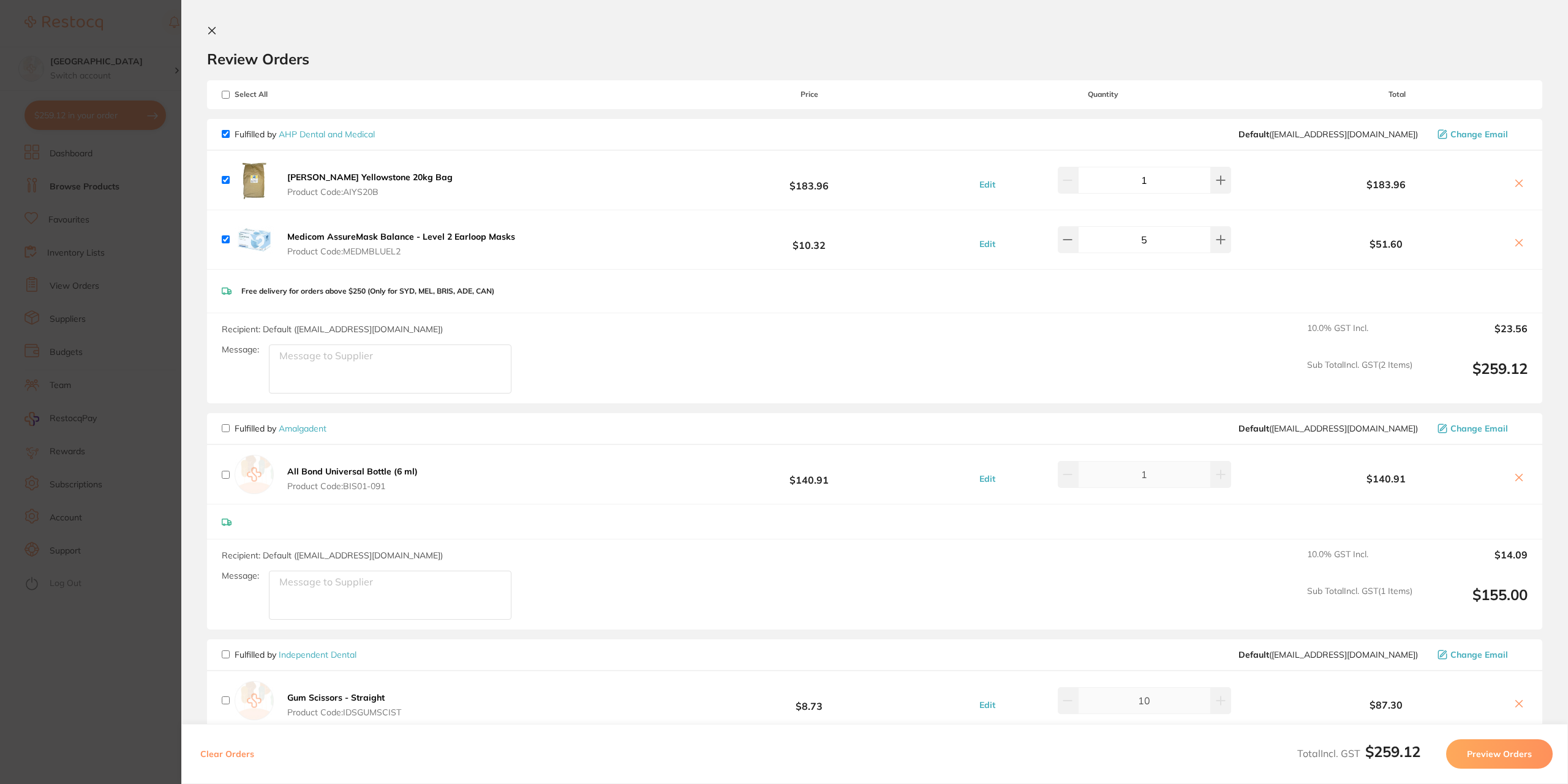
click at [1479, 756] on button "Preview Orders" at bounding box center [1499, 753] width 107 height 30
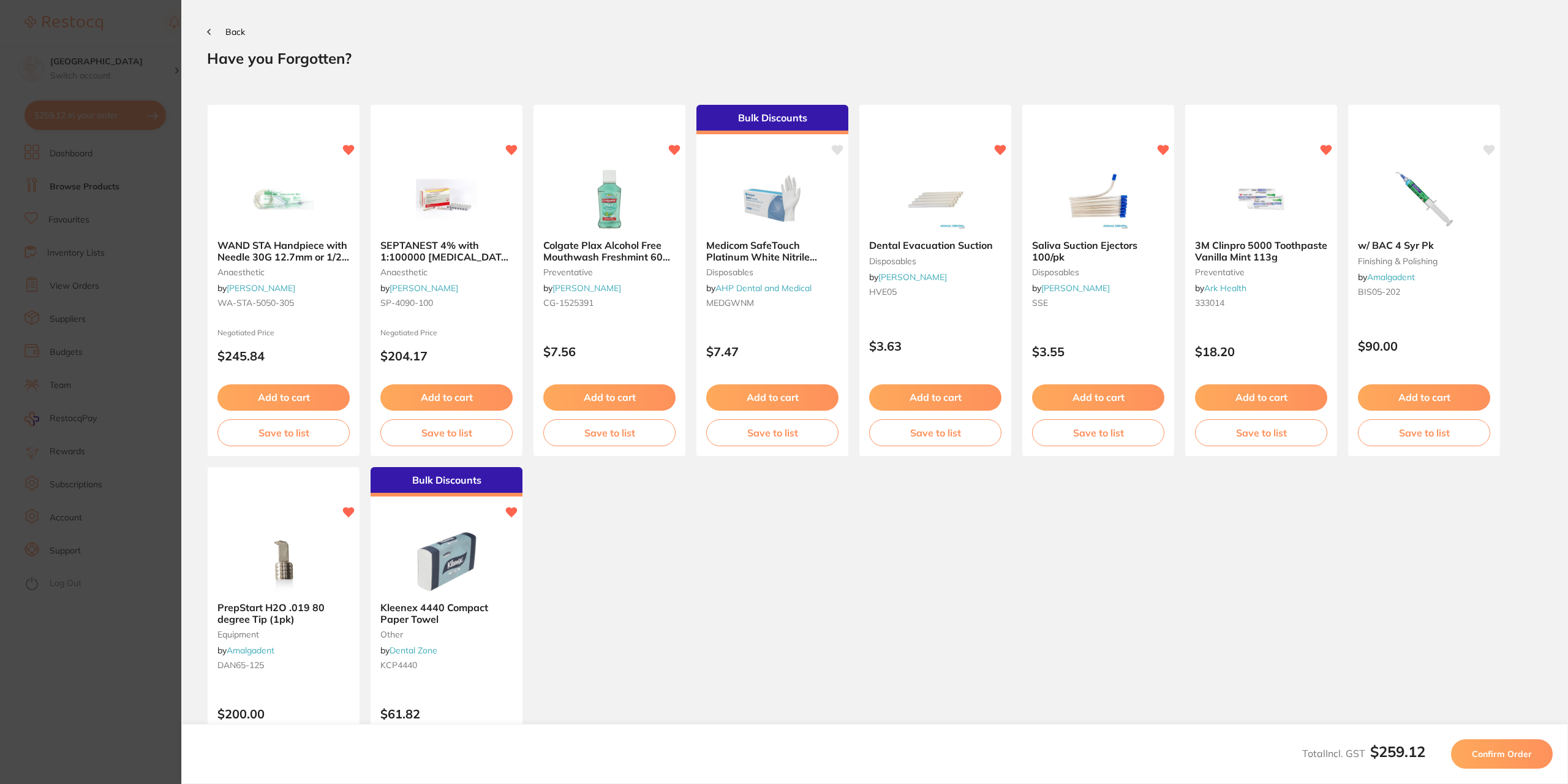
click at [1480, 753] on span "Confirm Order" at bounding box center [1501, 753] width 60 height 11
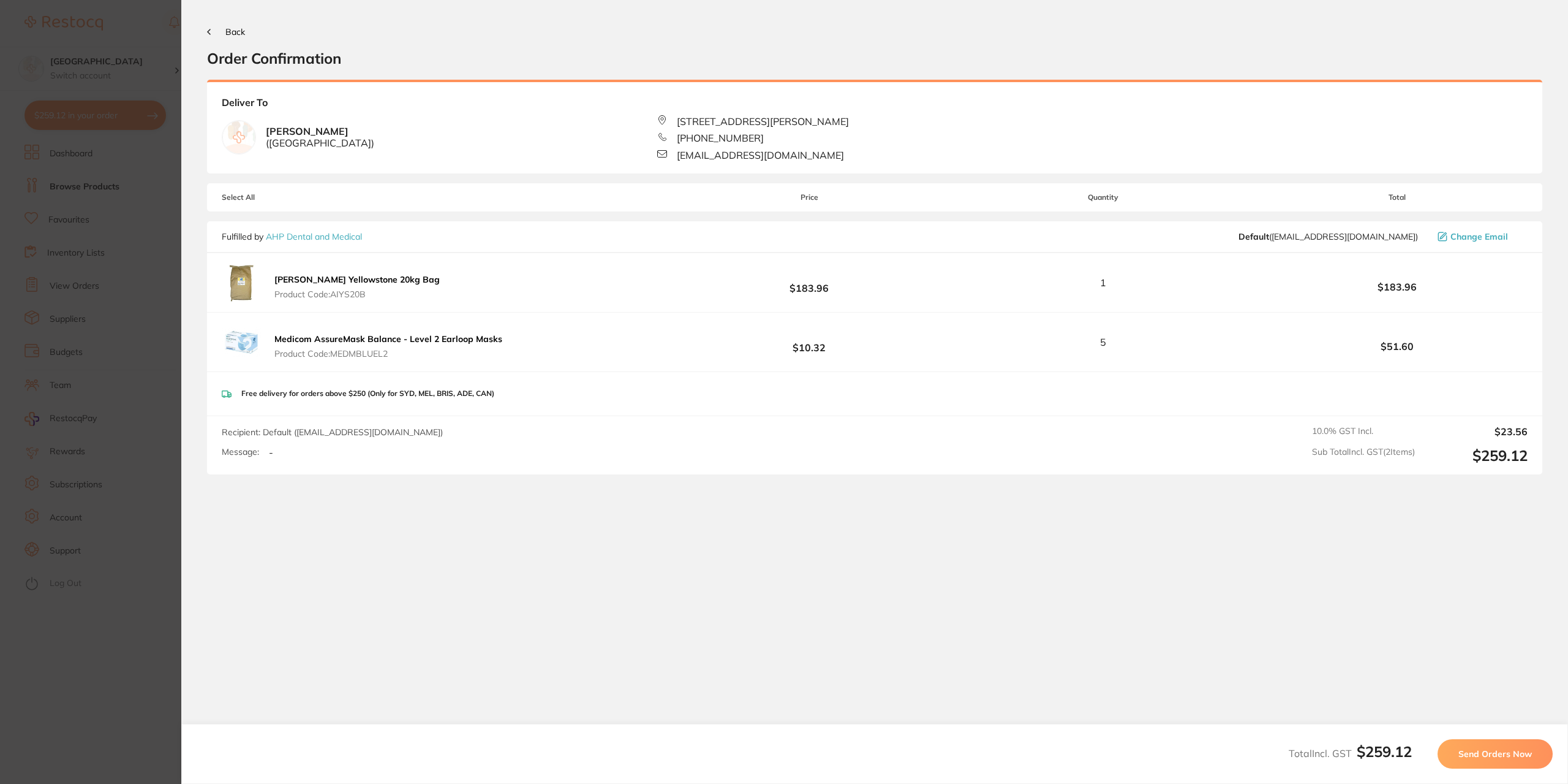
click at [1507, 753] on span "Send Orders Now" at bounding box center [1494, 753] width 74 height 11
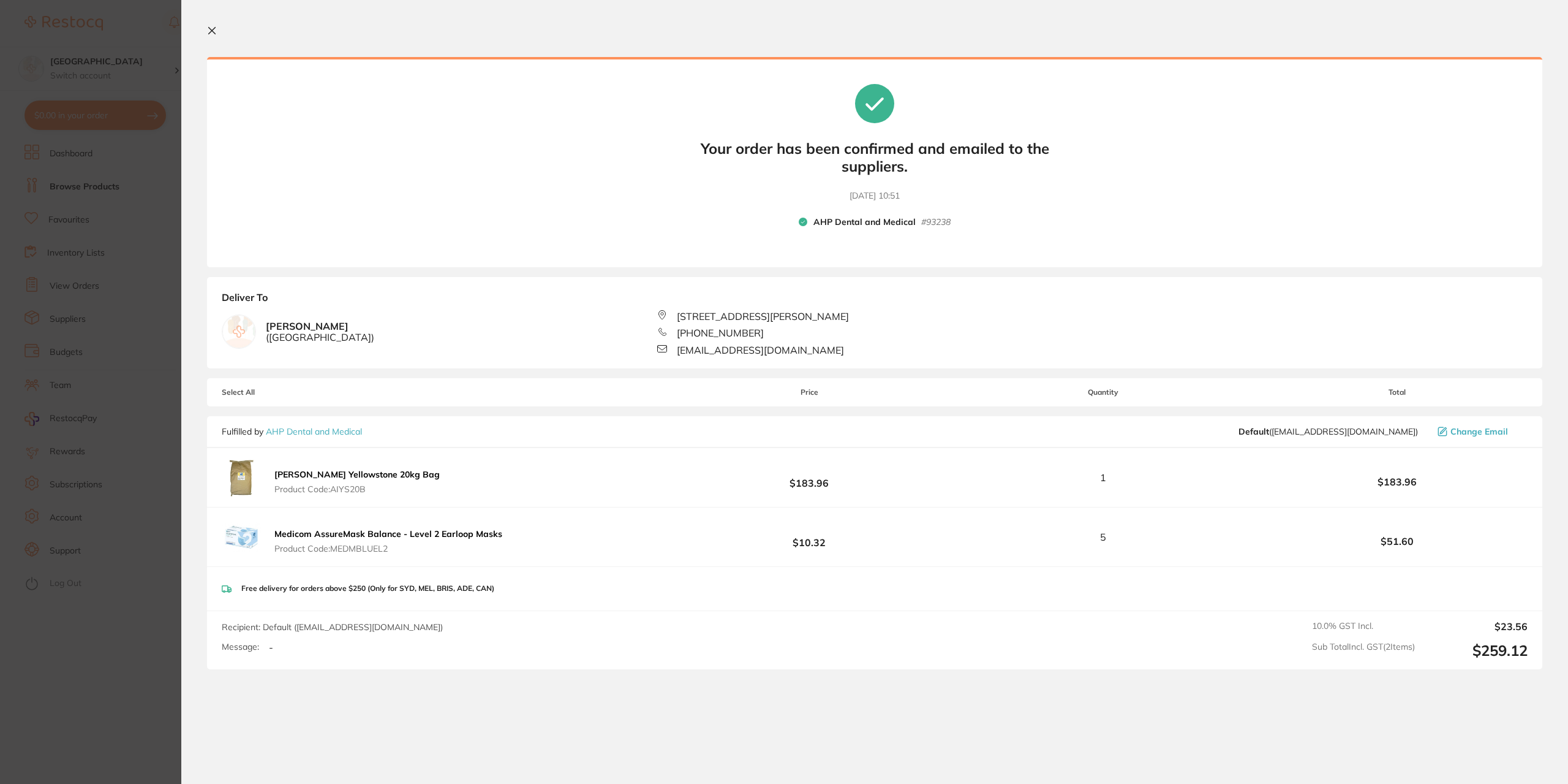
click at [212, 33] on icon at bounding box center [212, 31] width 10 height 10
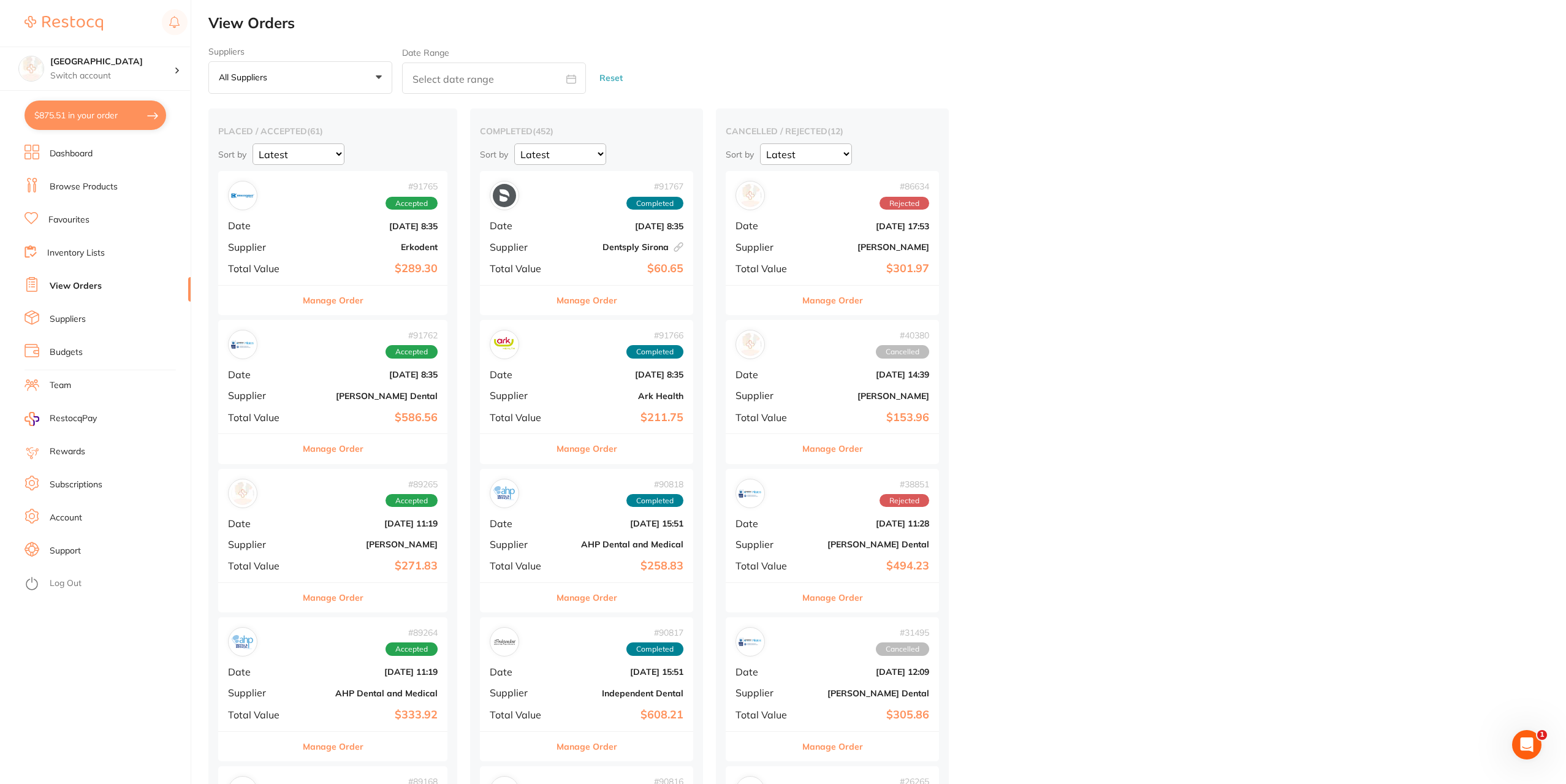
checkbox input "false"
